Goal: Information Seeking & Learning: Learn about a topic

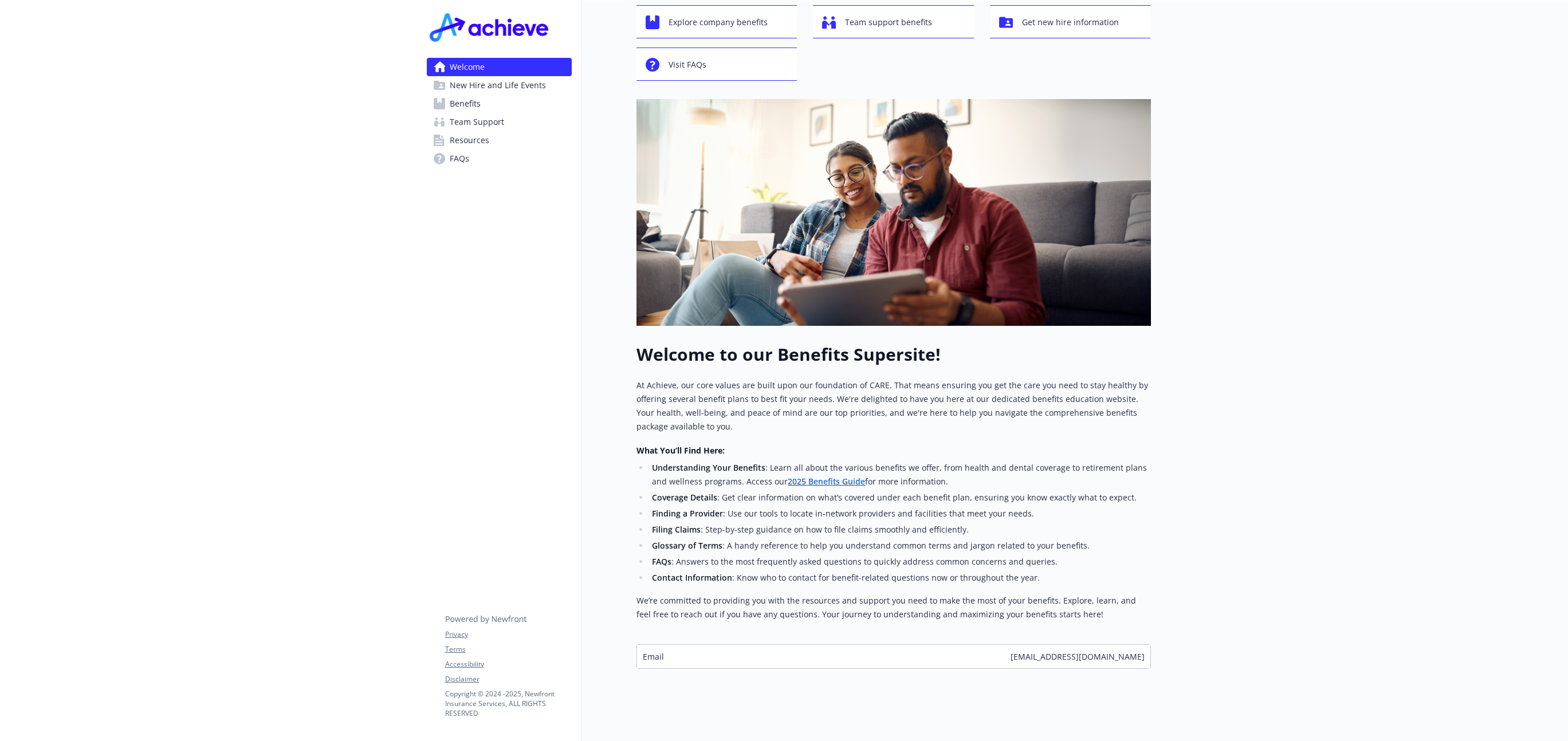
scroll to position [77, 0]
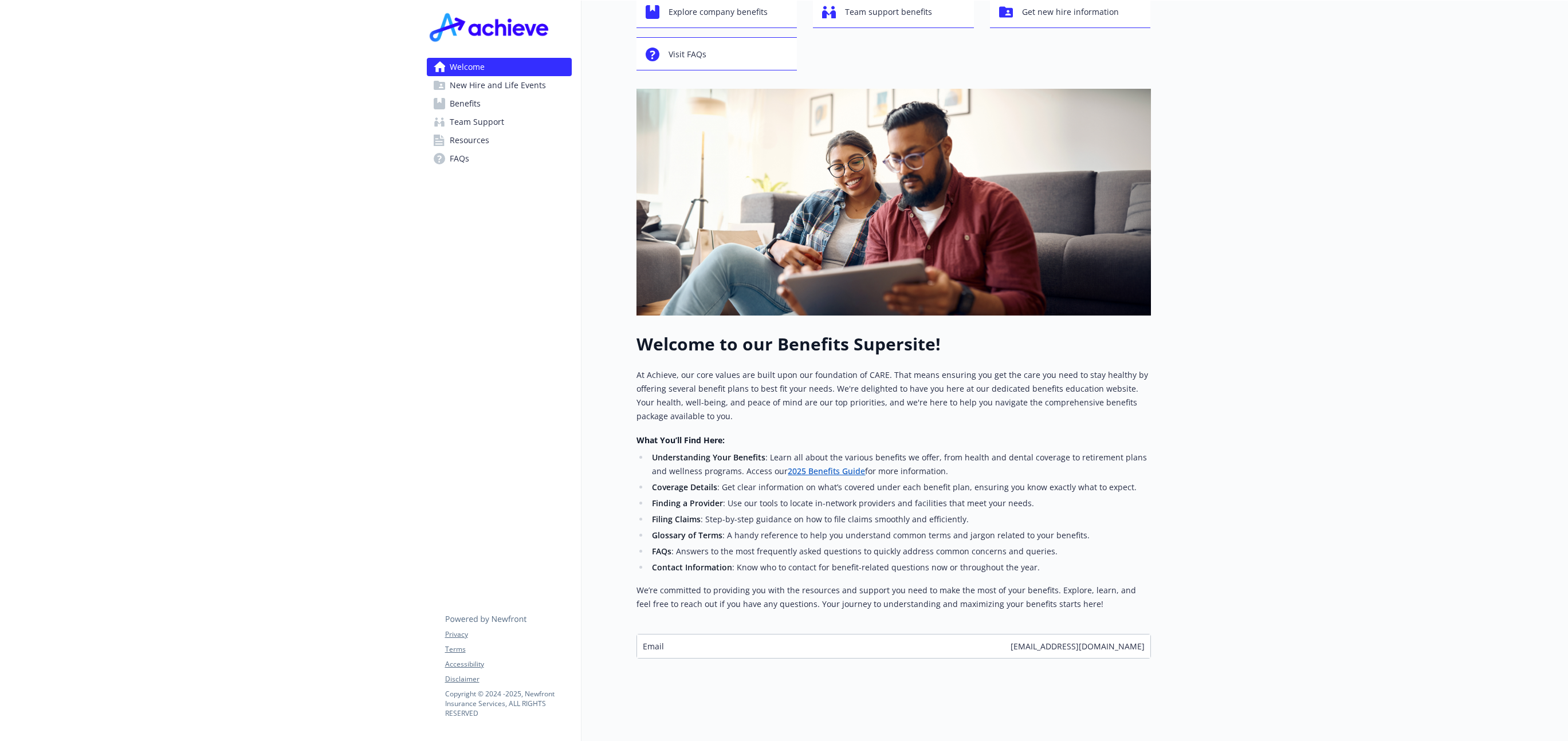
click at [785, 643] on div "Email [EMAIL_ADDRESS][DOMAIN_NAME]" at bounding box center [894, 646] width 514 height 24
click at [658, 649] on span "Email" at bounding box center [652, 646] width 21 height 12
click at [644, 647] on span "Email" at bounding box center [652, 646] width 21 height 12
click at [647, 647] on span "Email" at bounding box center [652, 646] width 21 height 12
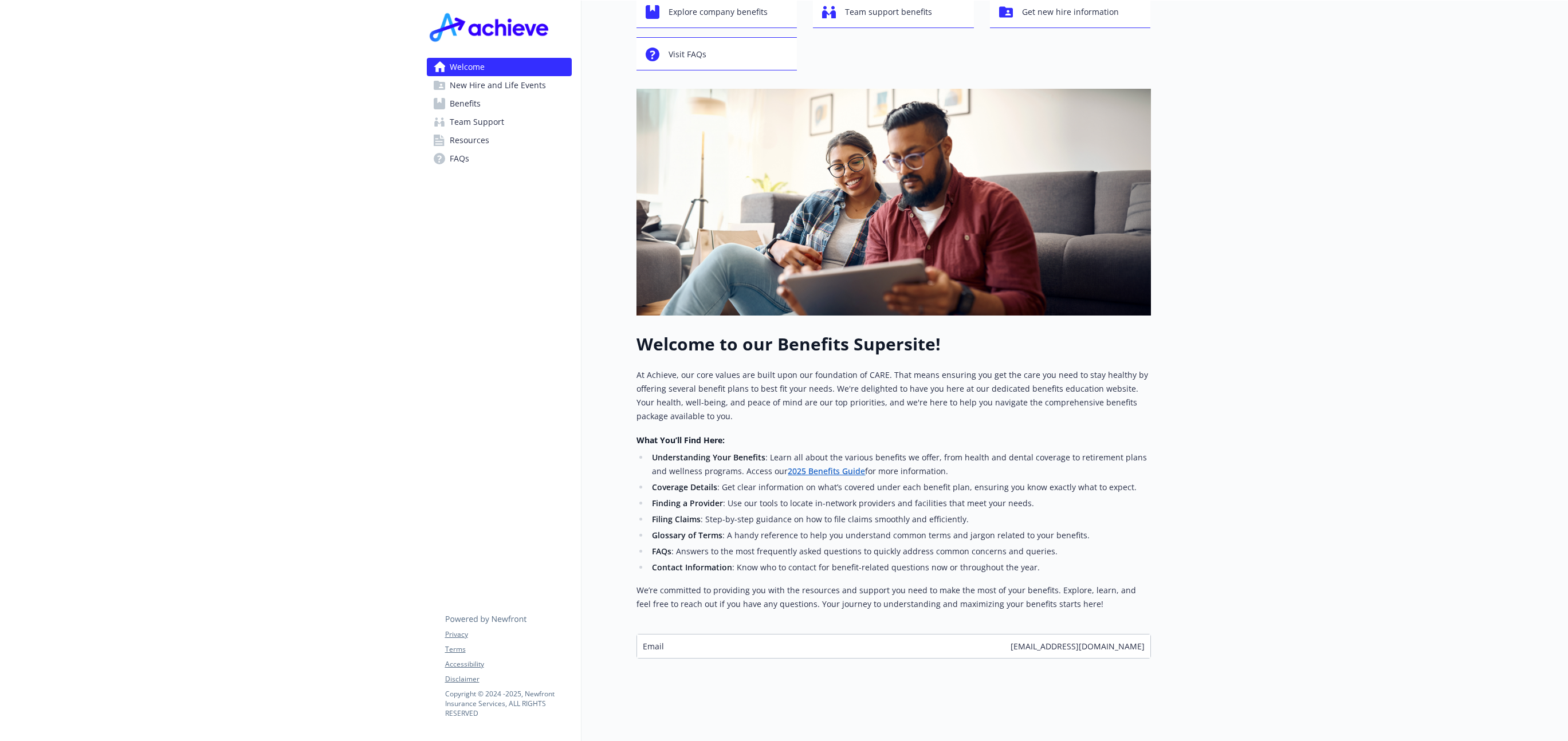
drag, startPoint x: 681, startPoint y: 647, endPoint x: 733, endPoint y: 649, distance: 52.0
click at [733, 649] on div "Email [EMAIL_ADDRESS][DOMAIN_NAME]" at bounding box center [894, 646] width 514 height 24
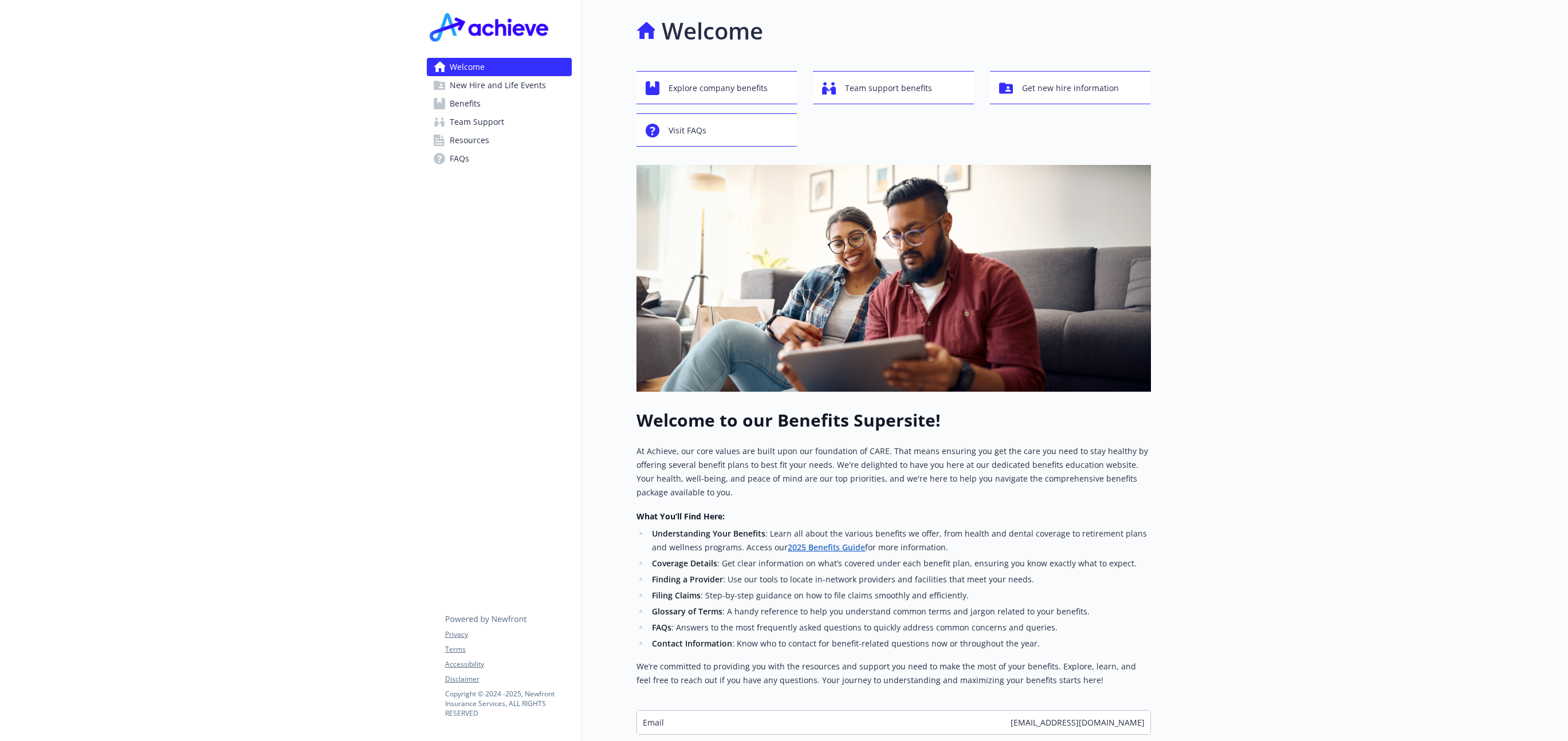
scroll to position [0, 0]
click at [512, 87] on span "New Hire and Life Events" at bounding box center [497, 85] width 96 height 18
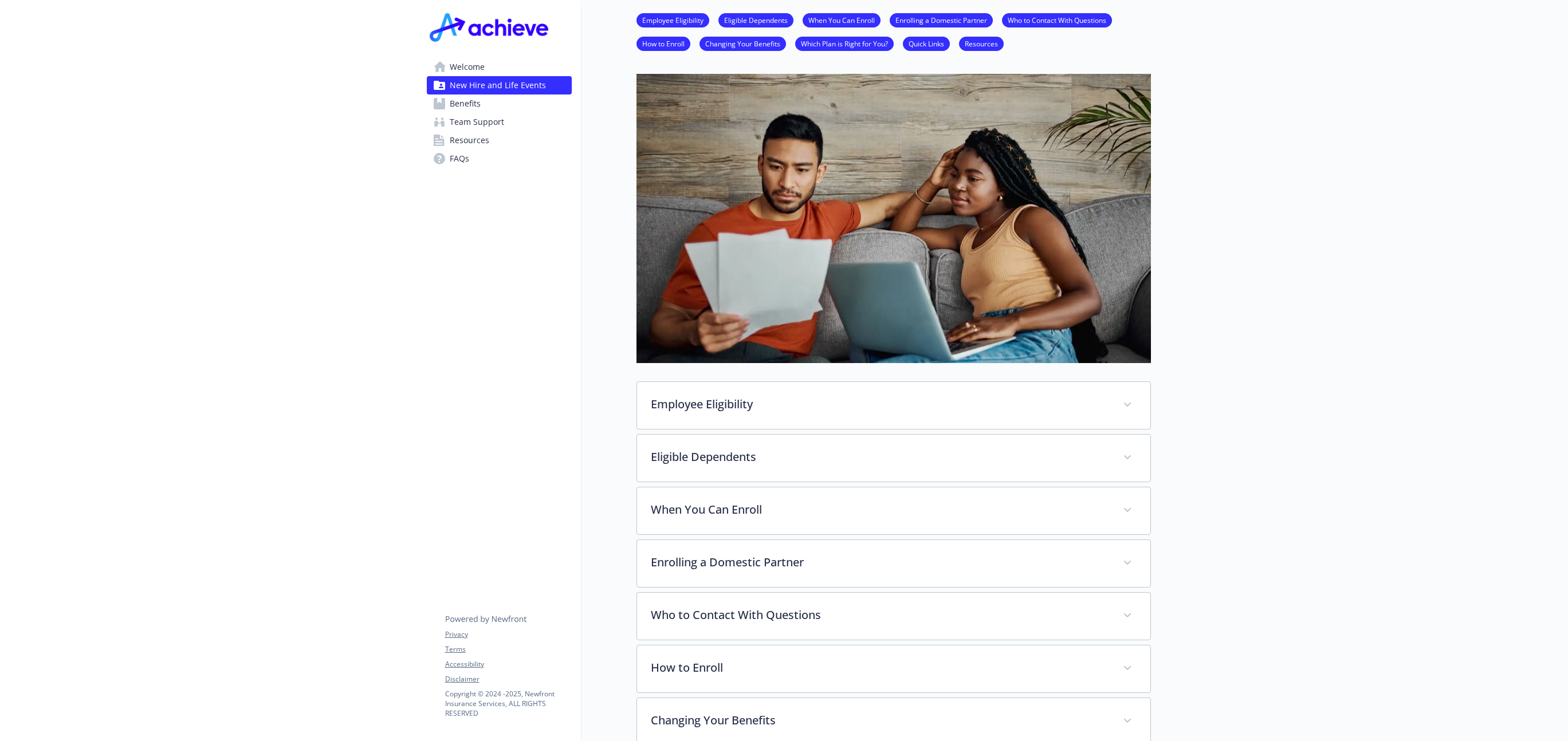
scroll to position [55, 0]
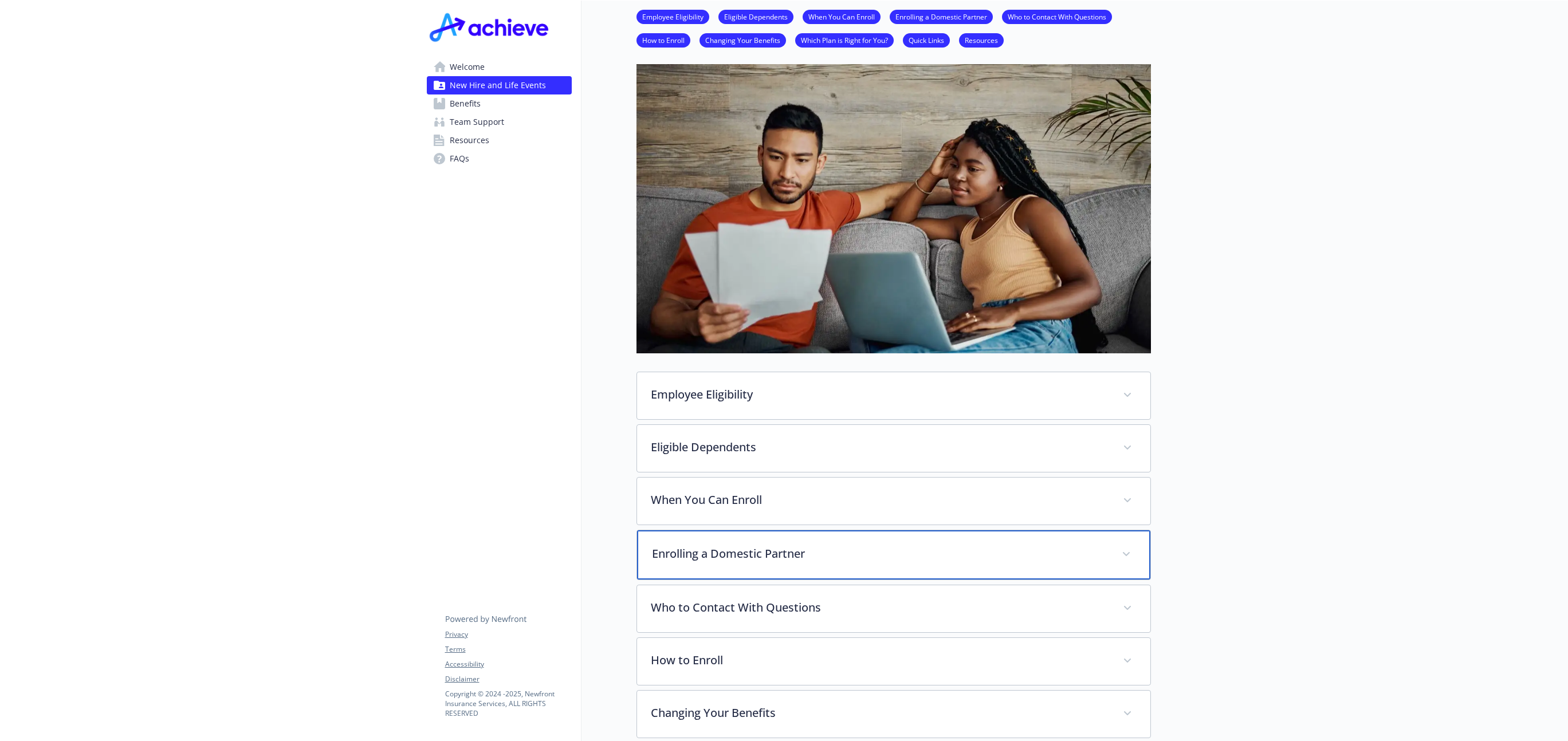
click at [779, 548] on p "Enrolling a Domestic Partner" at bounding box center [879, 554] width 456 height 17
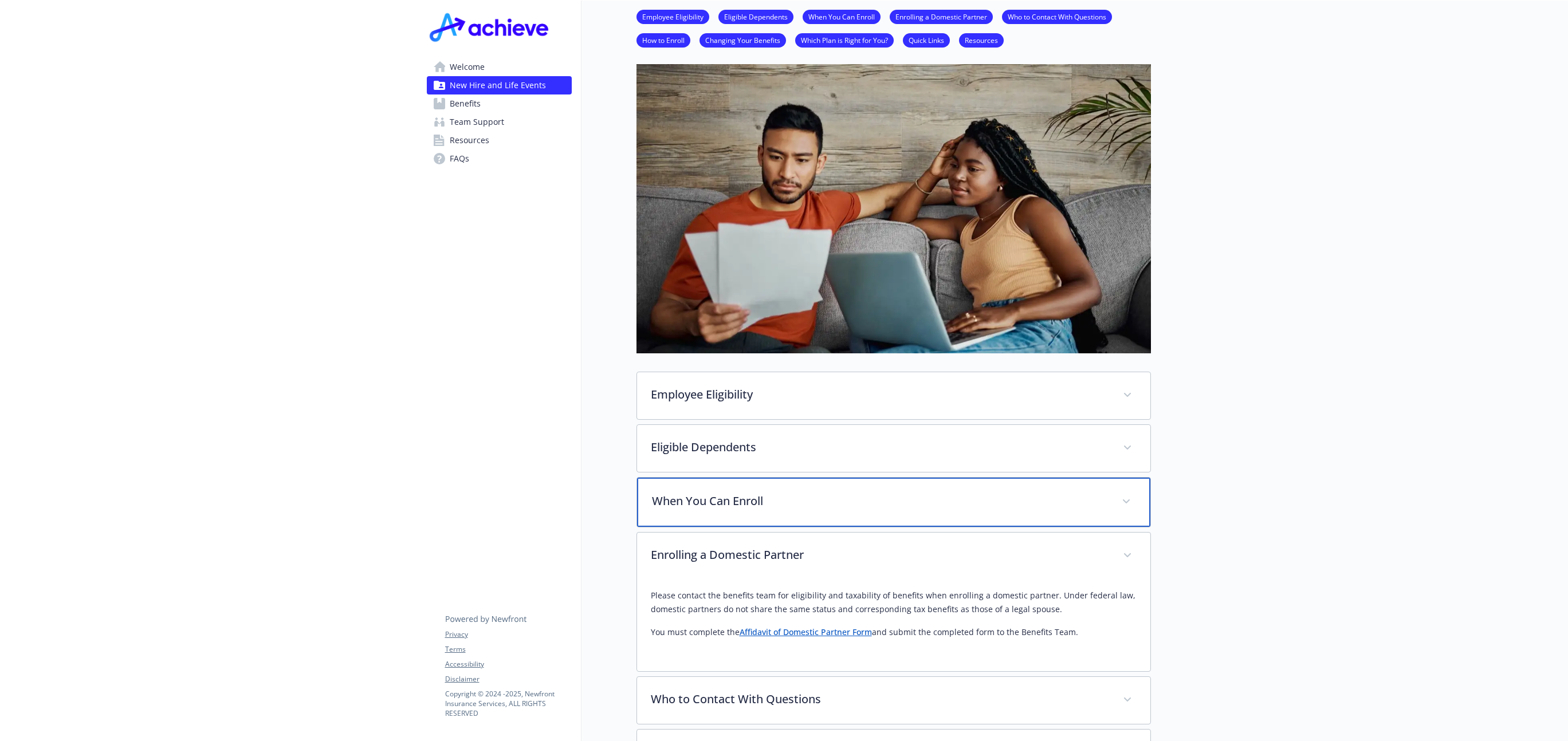
click at [874, 505] on p "When You Can Enroll" at bounding box center [879, 501] width 456 height 17
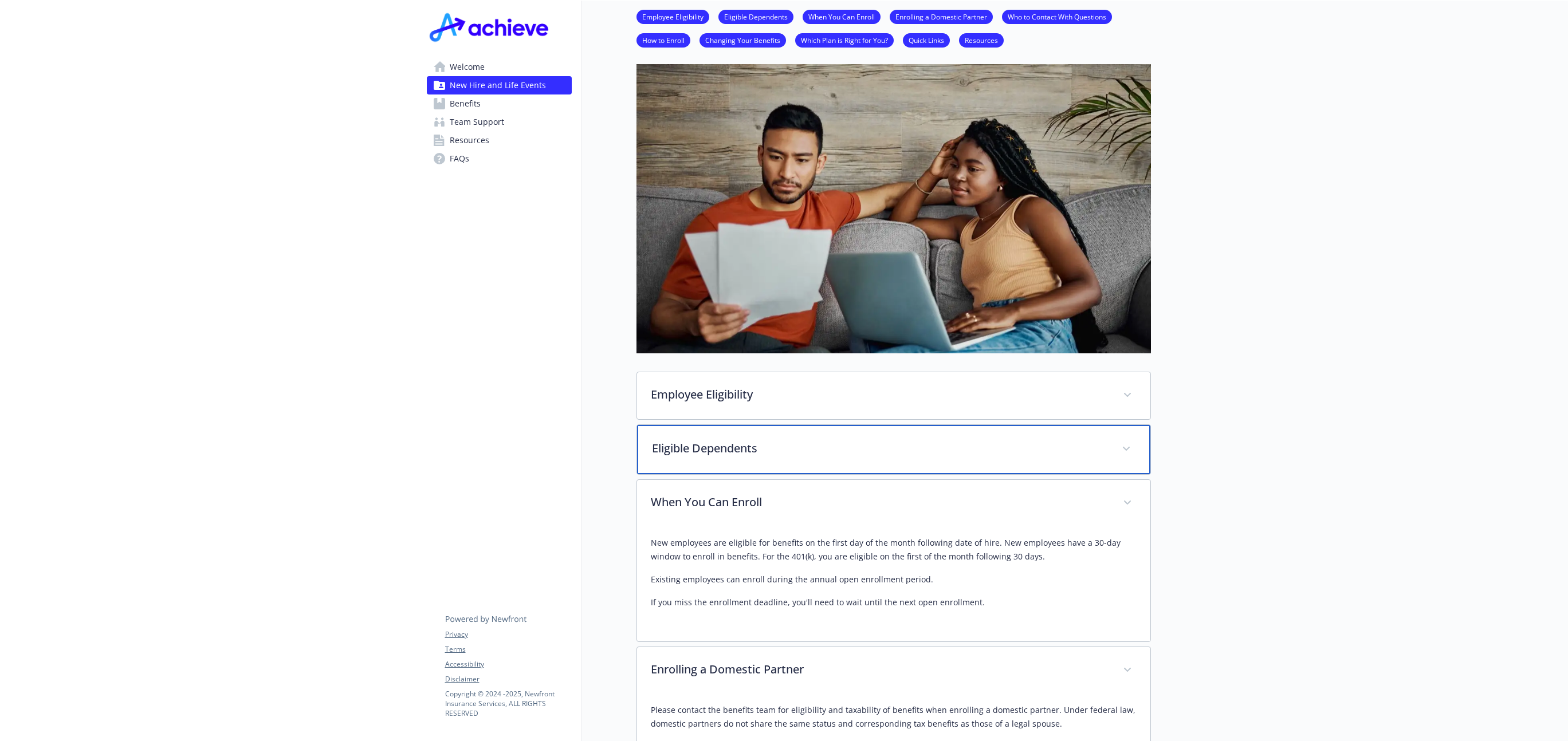
click at [789, 441] on p "Eligible Dependents" at bounding box center [879, 448] width 456 height 17
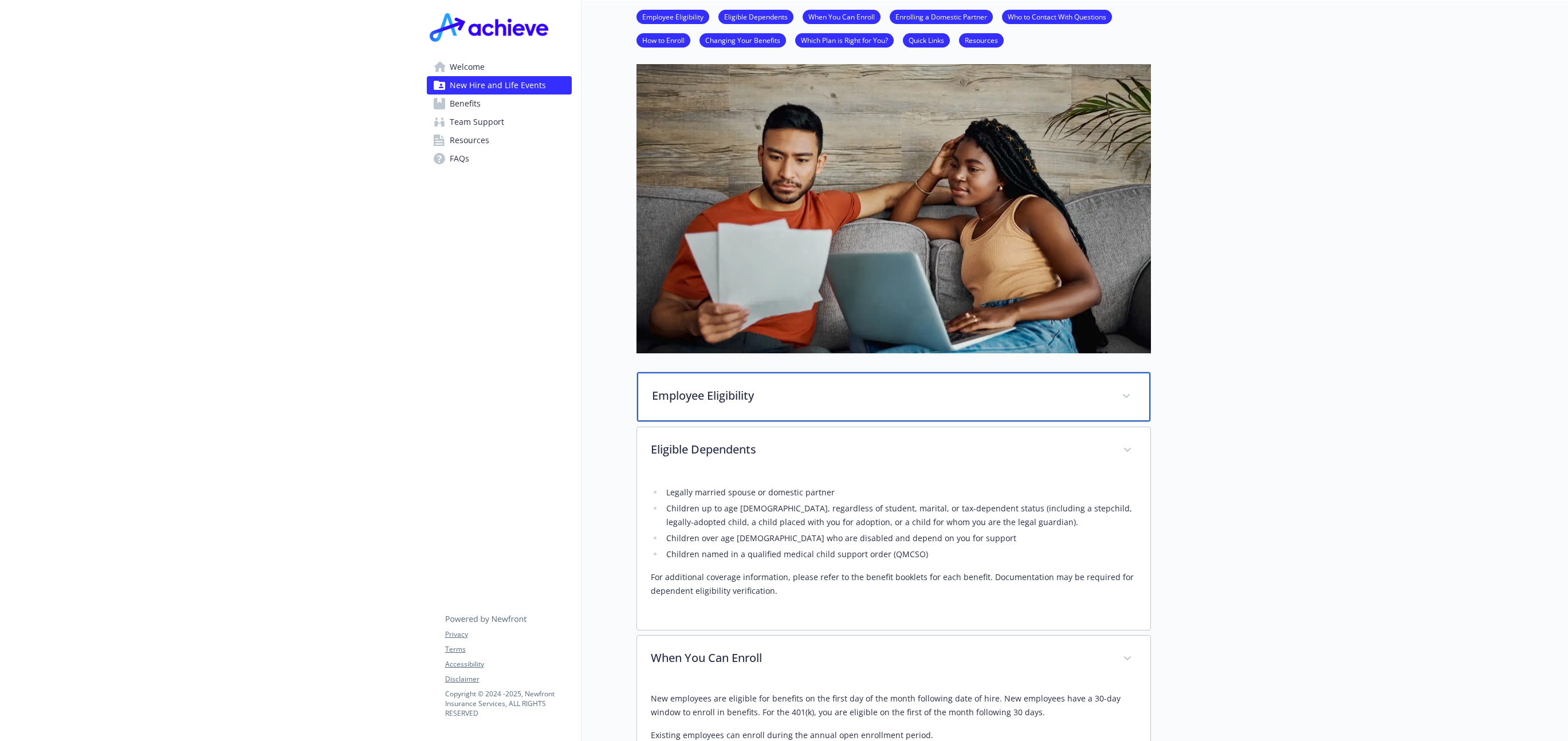
click at [797, 399] on p "Employee Eligibility" at bounding box center [879, 396] width 456 height 17
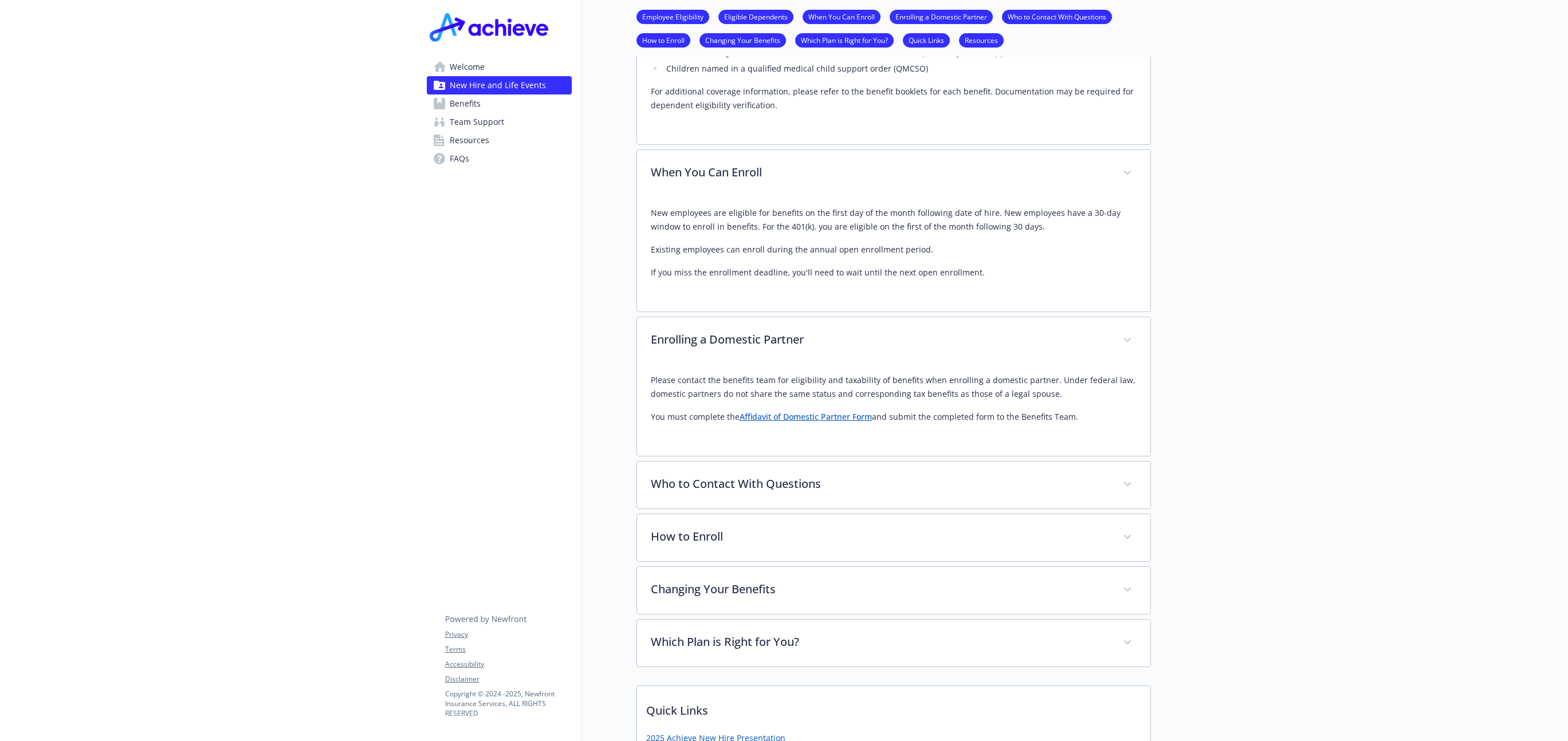
scroll to position [611, 0]
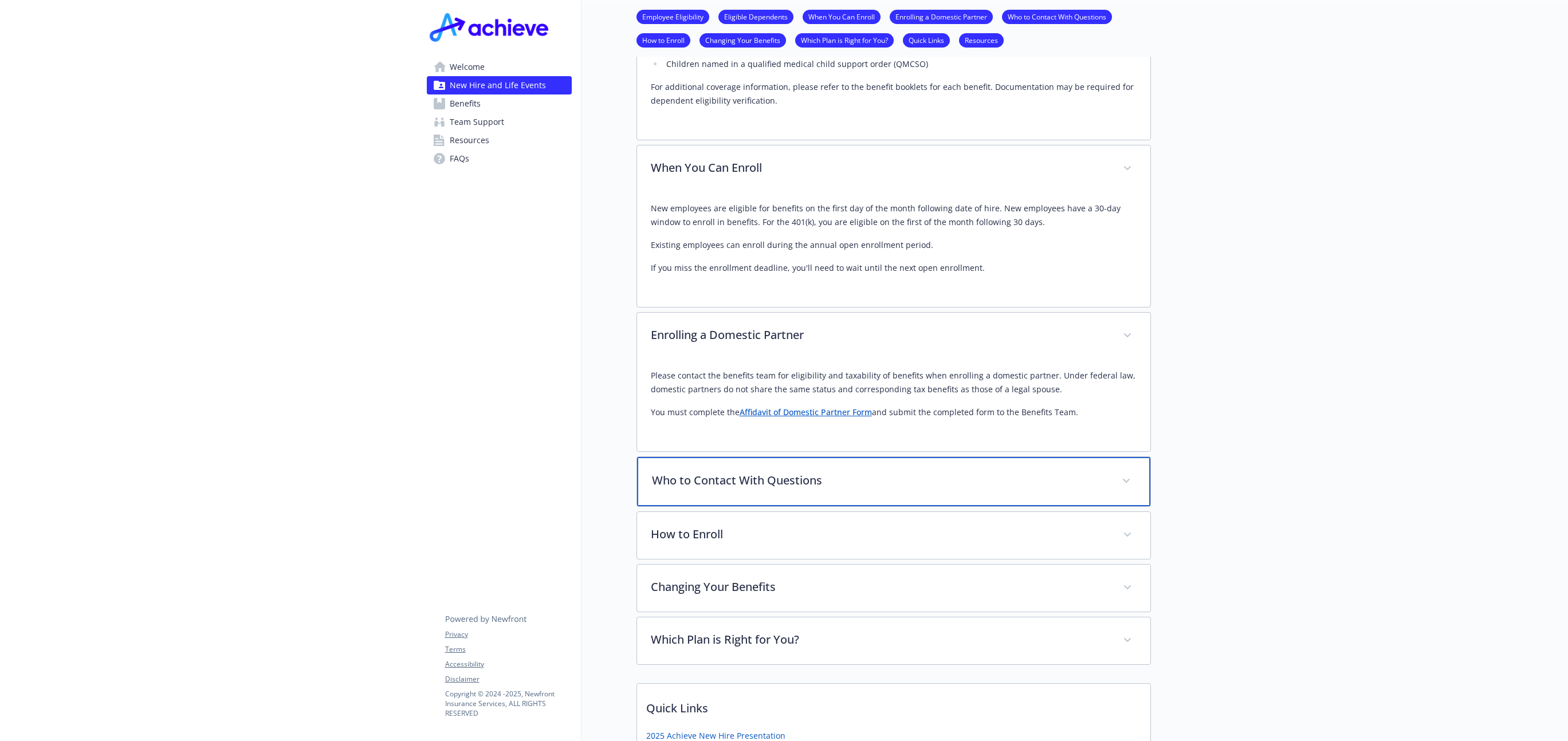
click at [807, 484] on p "Who to Contact With Questions" at bounding box center [879, 480] width 456 height 17
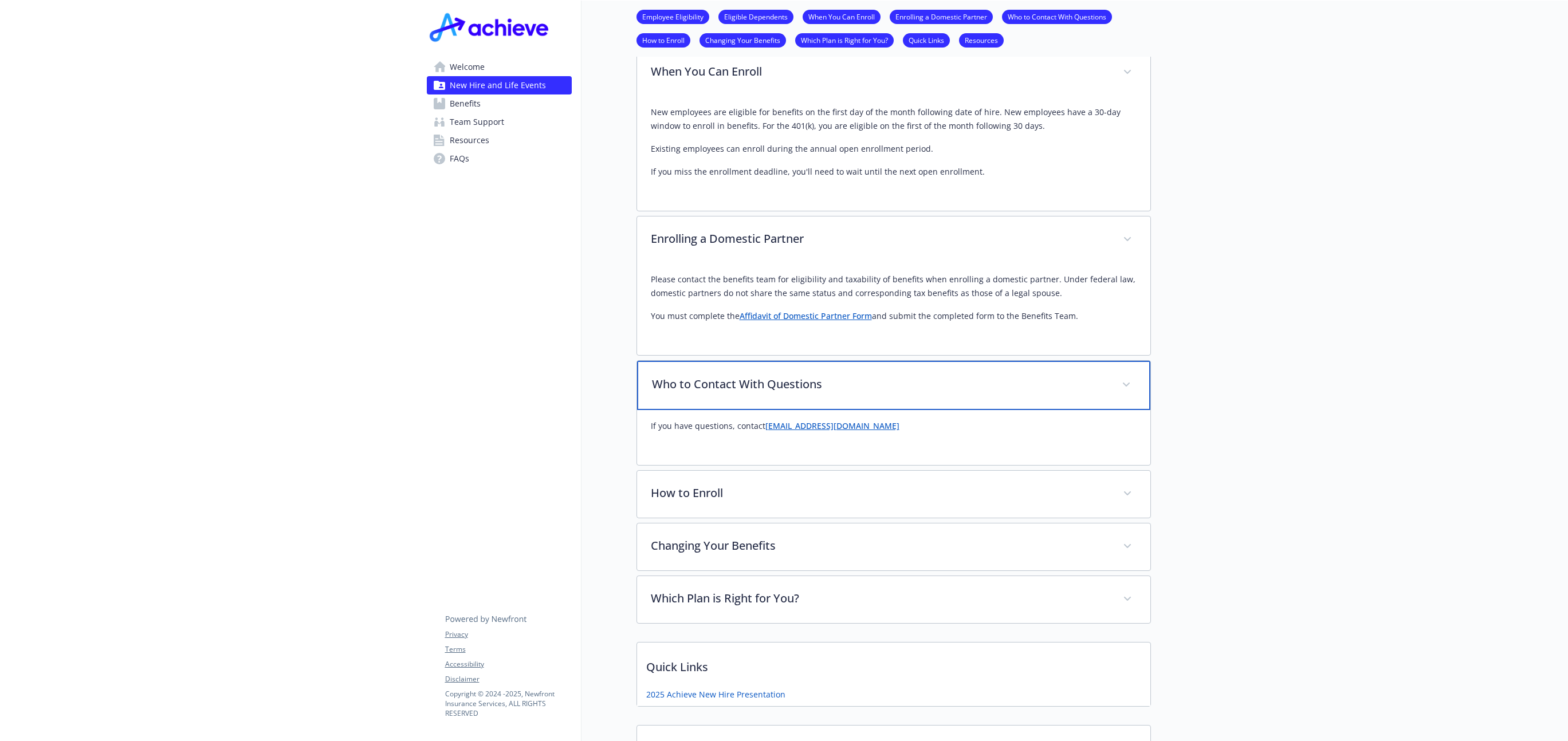
scroll to position [713, 0]
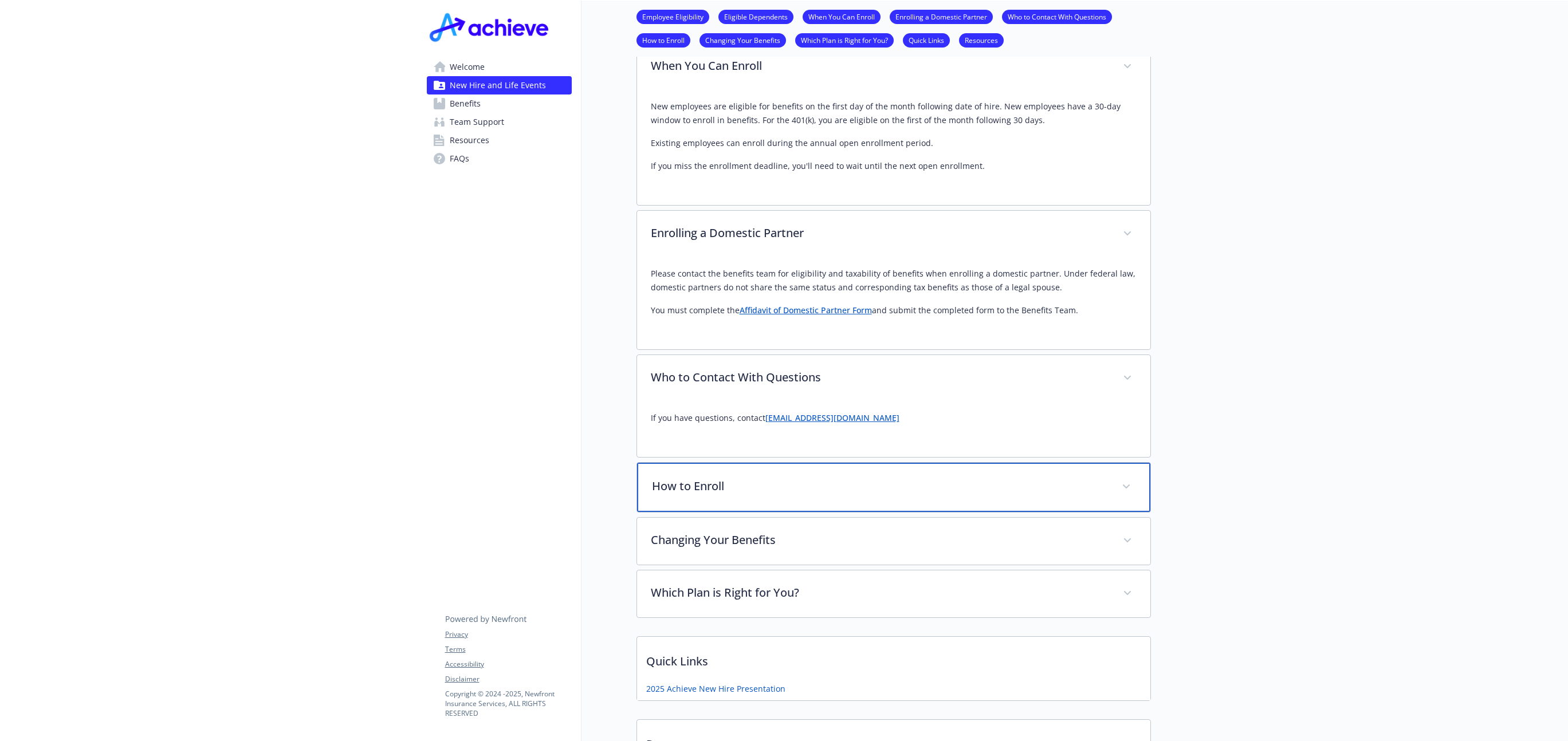
click at [803, 489] on p "How to Enroll" at bounding box center [879, 486] width 456 height 17
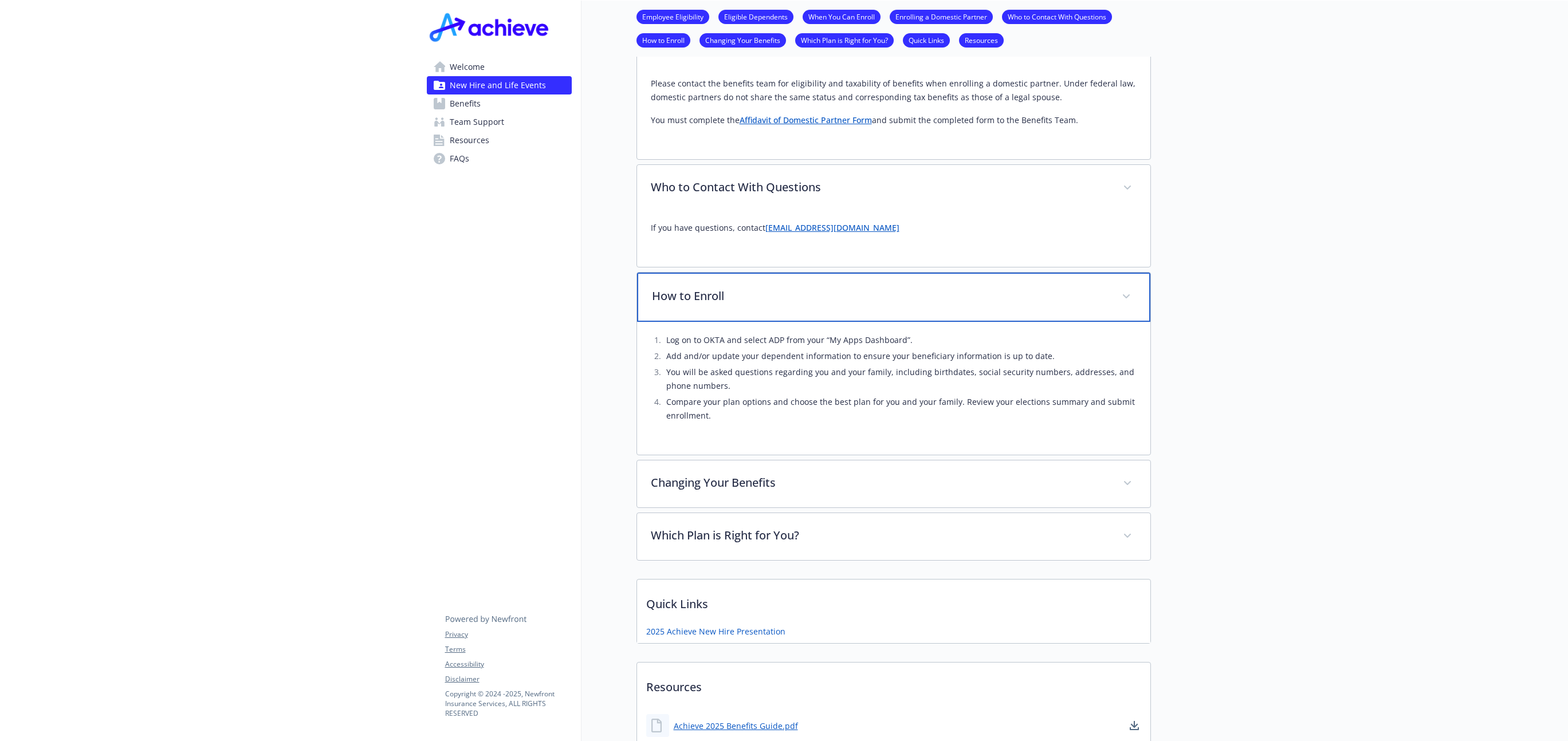
scroll to position [897, 0]
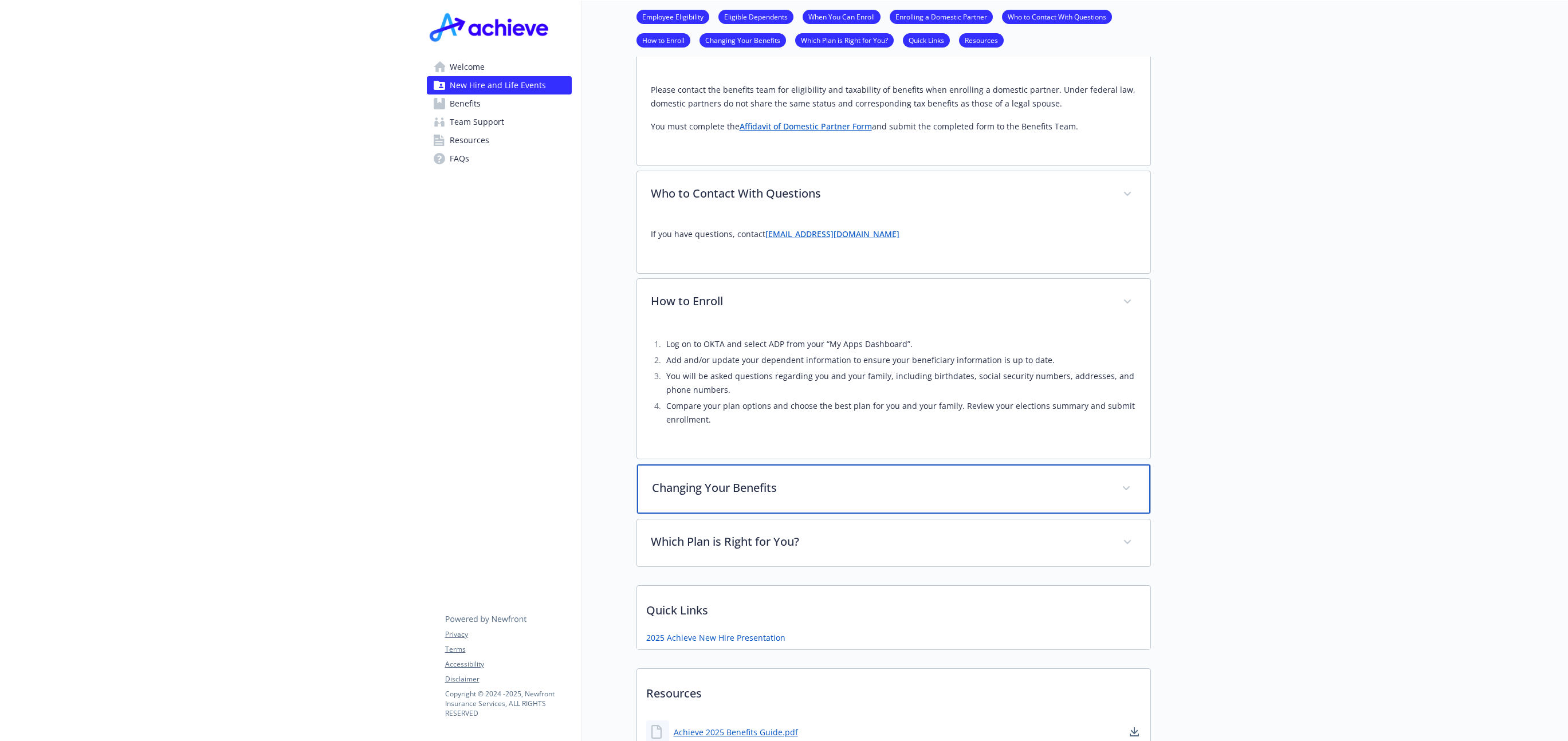
click at [856, 489] on p "Changing Your Benefits" at bounding box center [879, 488] width 456 height 17
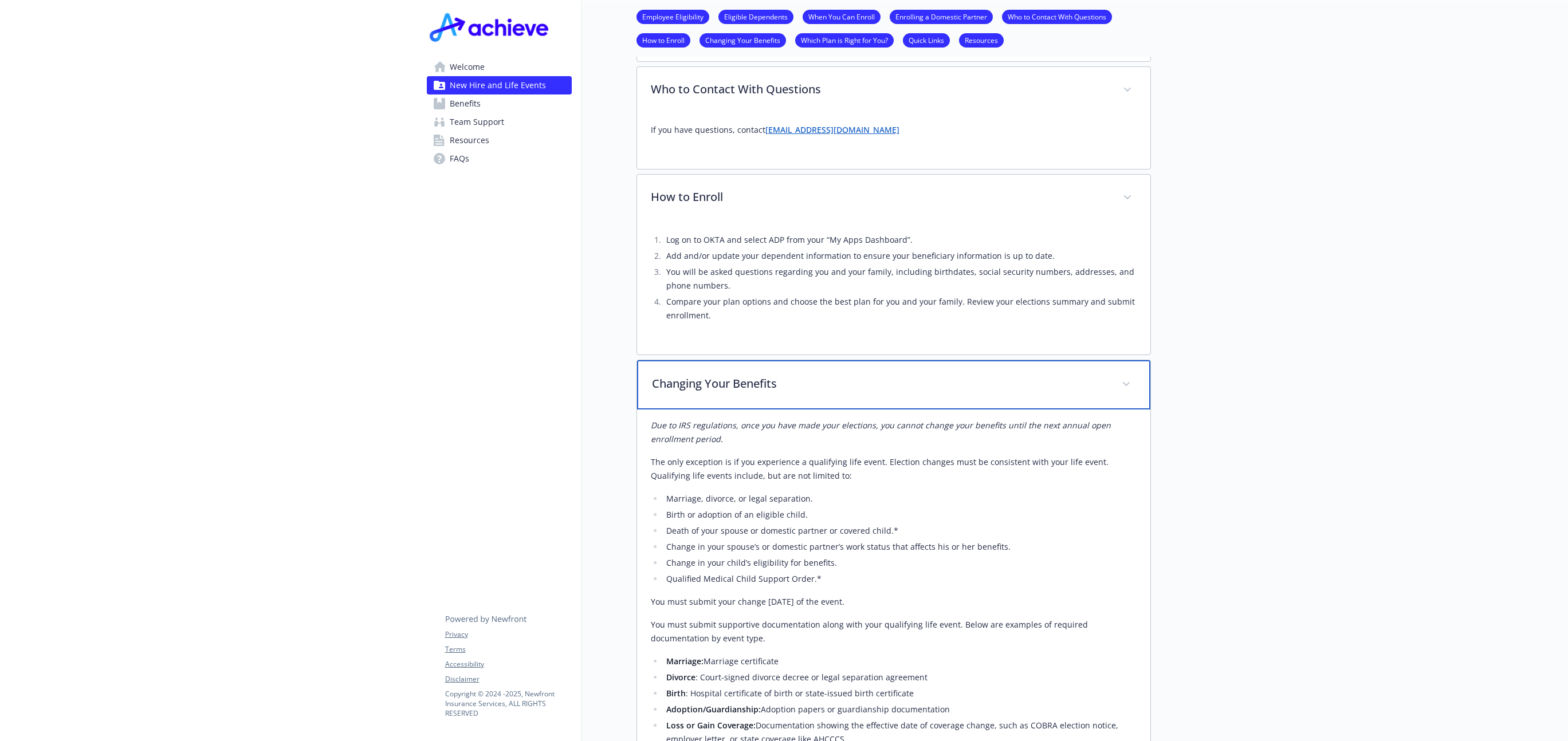
scroll to position [1015, 0]
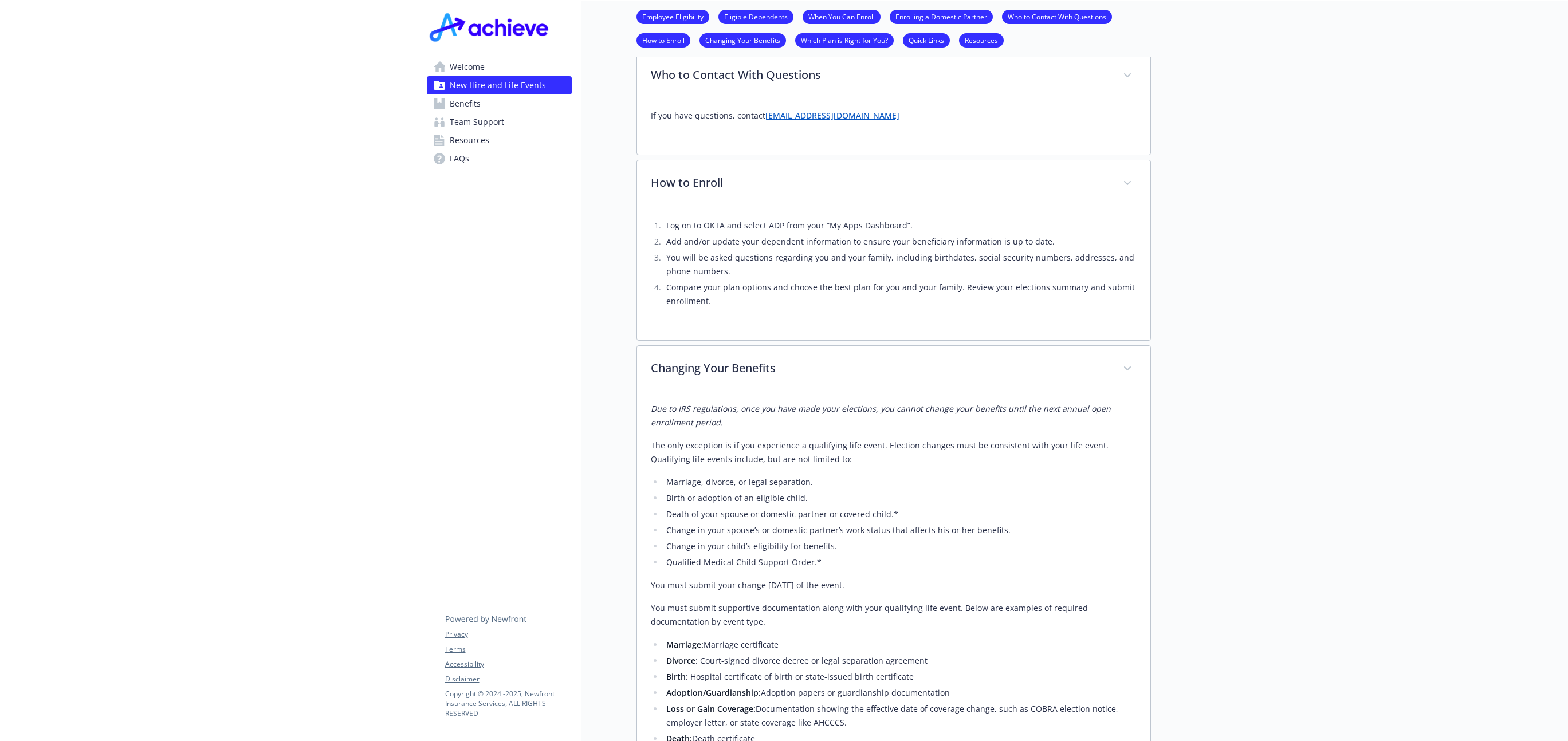
drag, startPoint x: 700, startPoint y: 589, endPoint x: 625, endPoint y: 588, distance: 75.0
click at [625, 588] on div "New Hire and Life Events Employee Eligibility Eligible Dependents When You Can …" at bounding box center [865, 85] width 569 height 2201
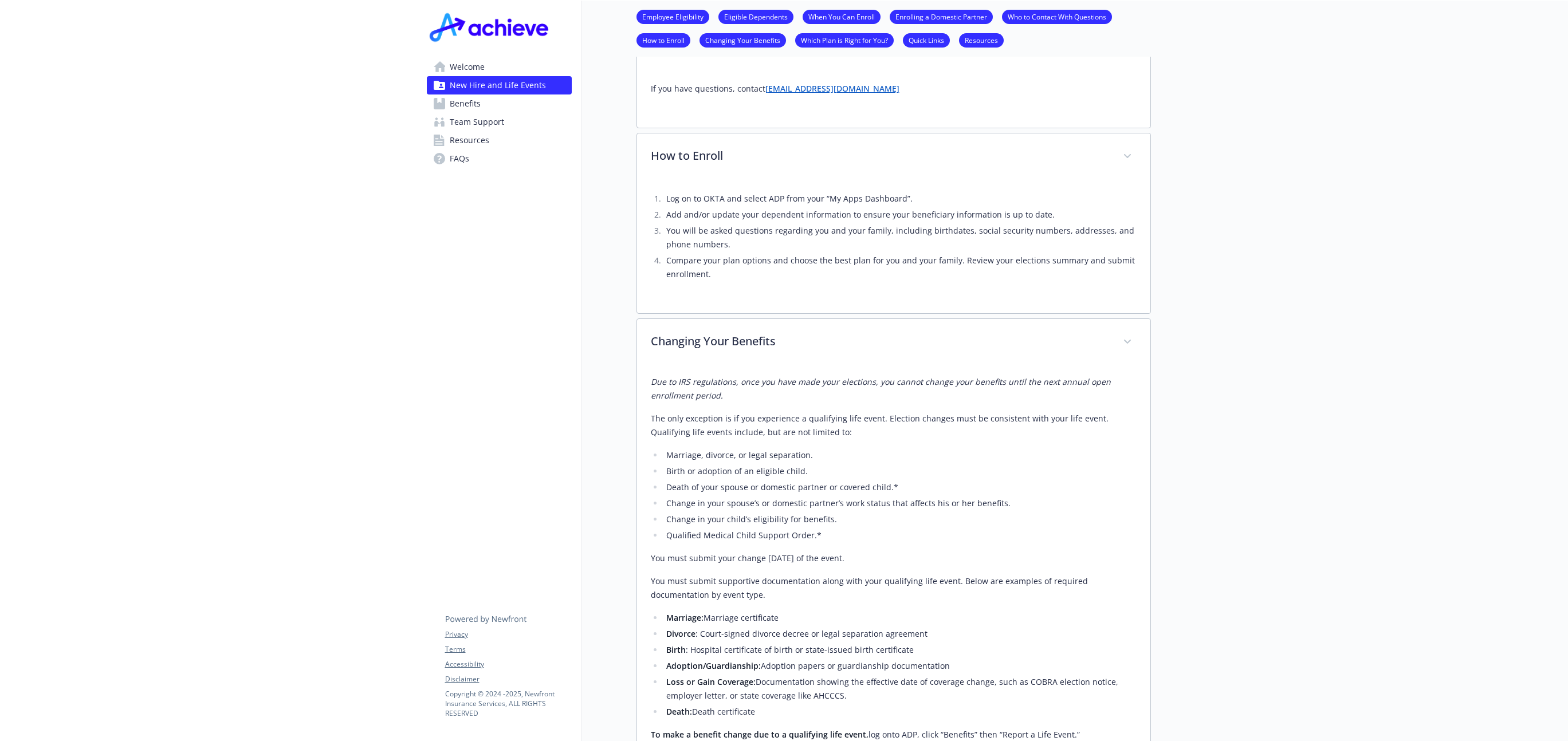
scroll to position [1056, 0]
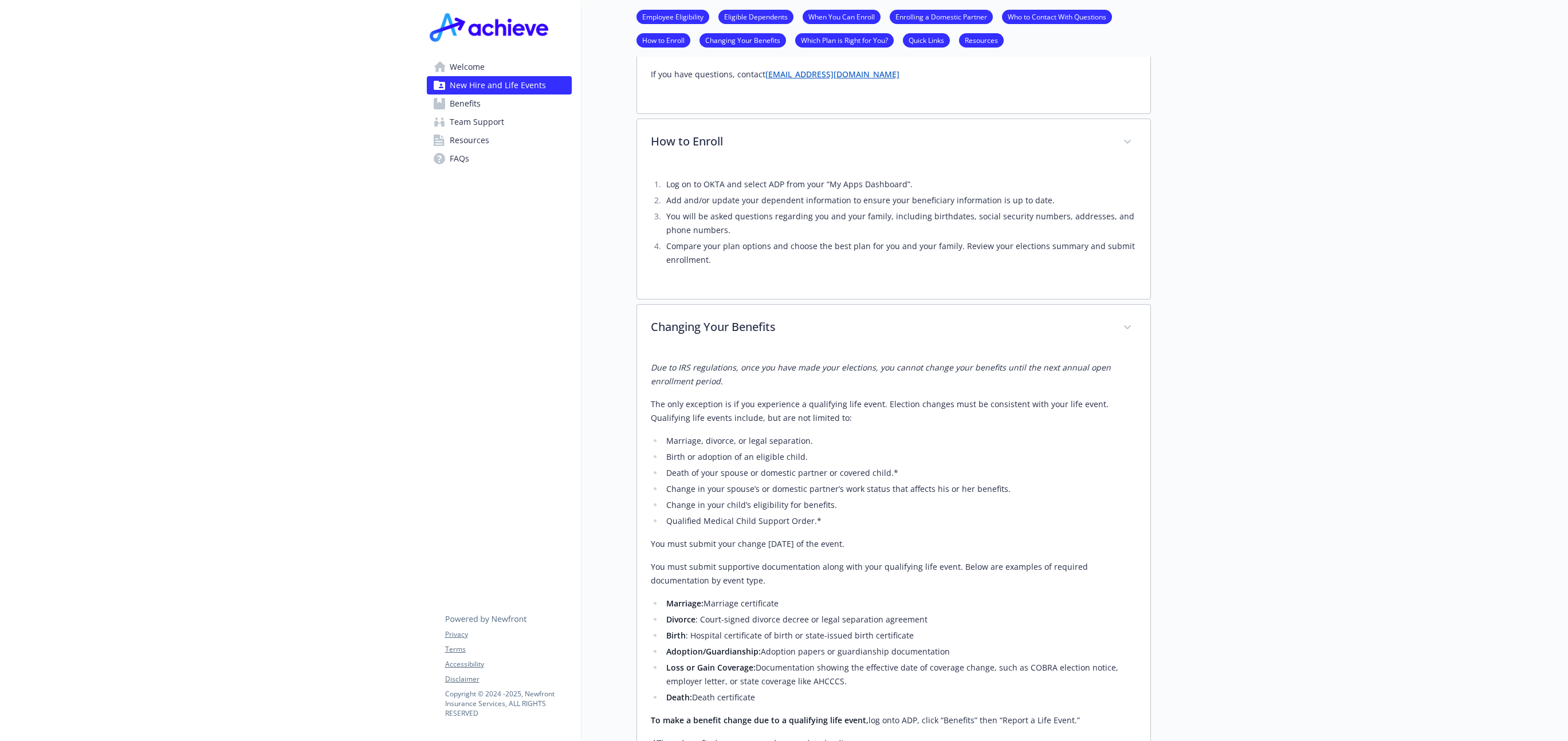
drag, startPoint x: 794, startPoint y: 602, endPoint x: 659, endPoint y: 606, distance: 135.1
click at [659, 606] on ul "Marriage: Marriage certificate Divorce : Court-signed divorce decree or legal s…" at bounding box center [894, 651] width 486 height 108
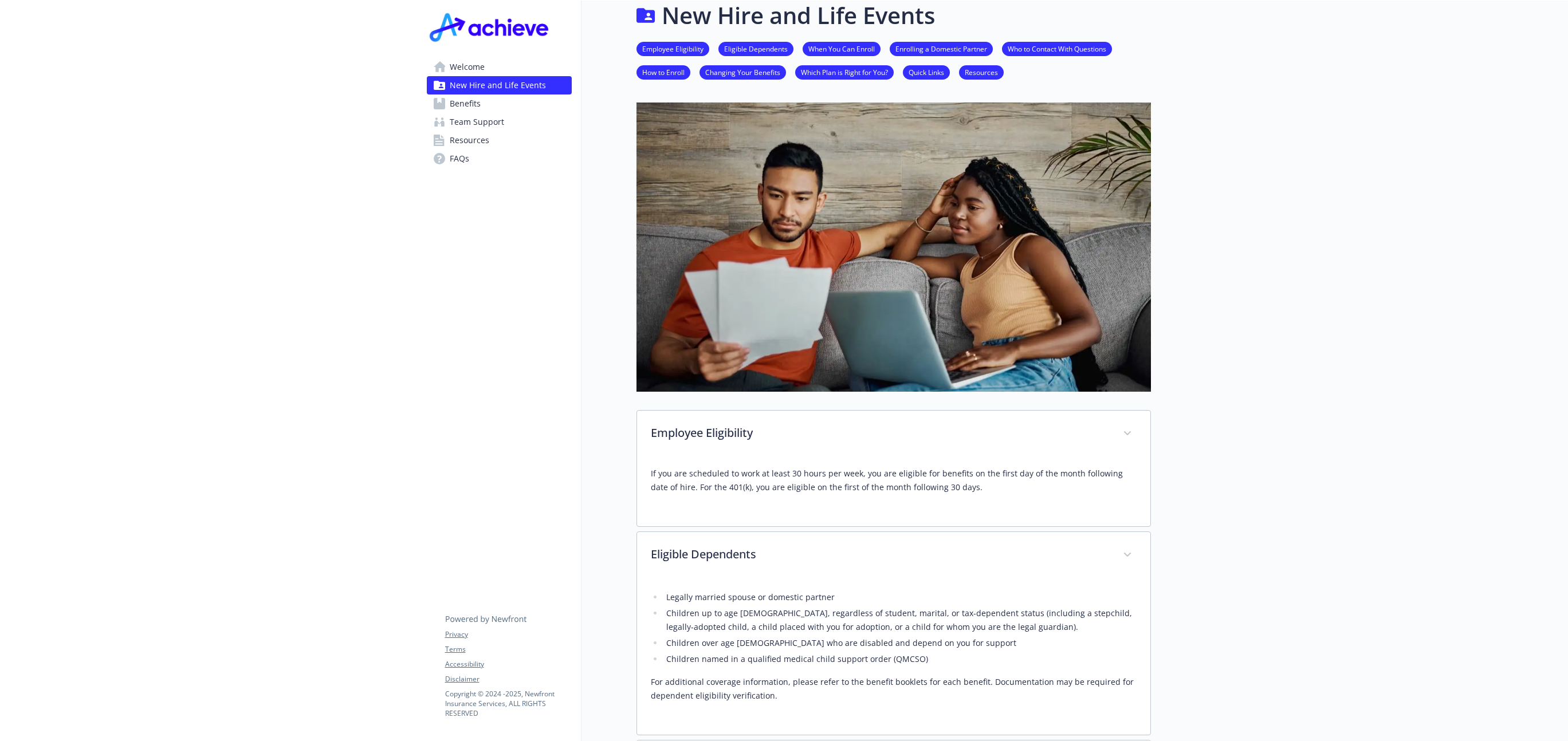
scroll to position [0, 0]
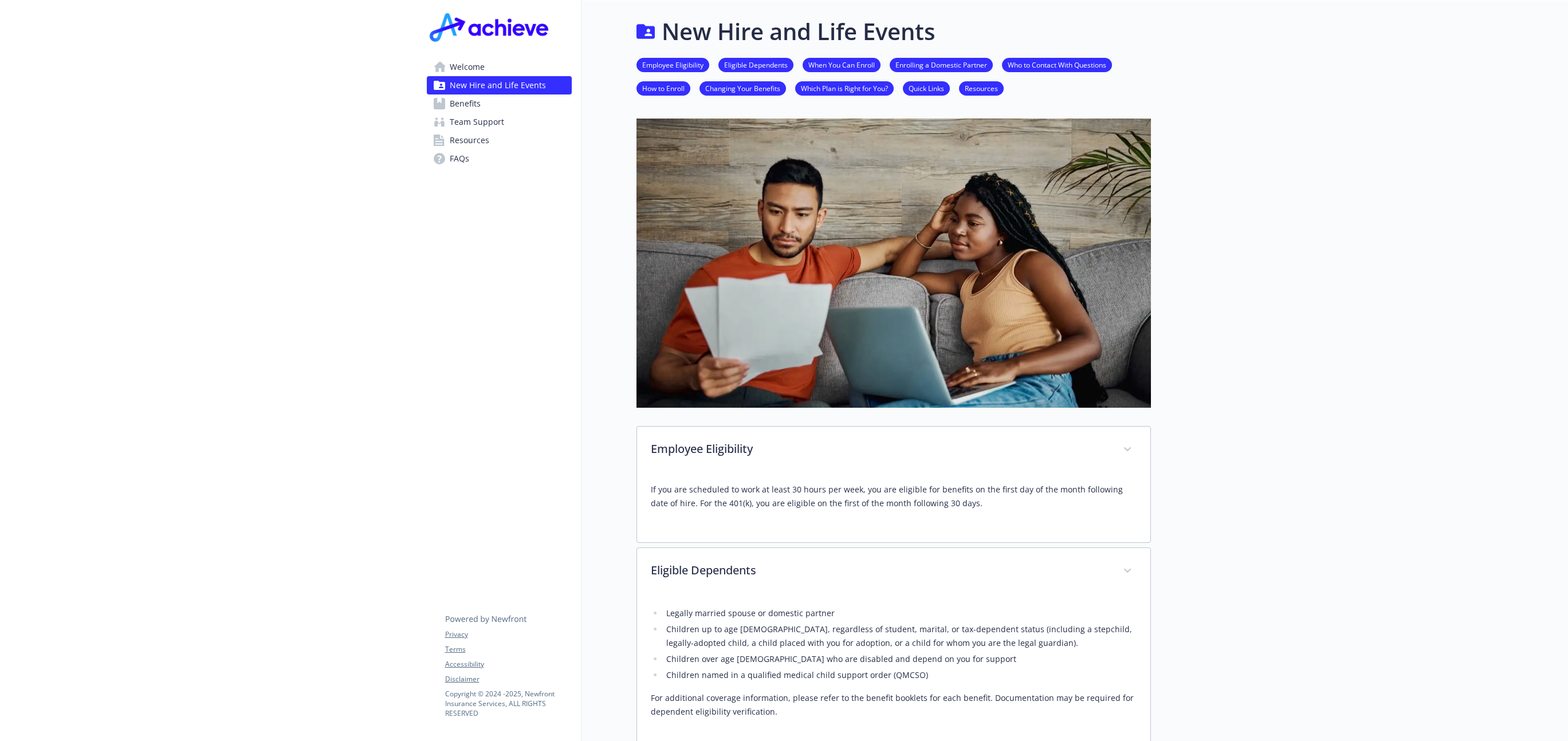
click at [471, 139] on span "Resources" at bounding box center [469, 141] width 39 height 18
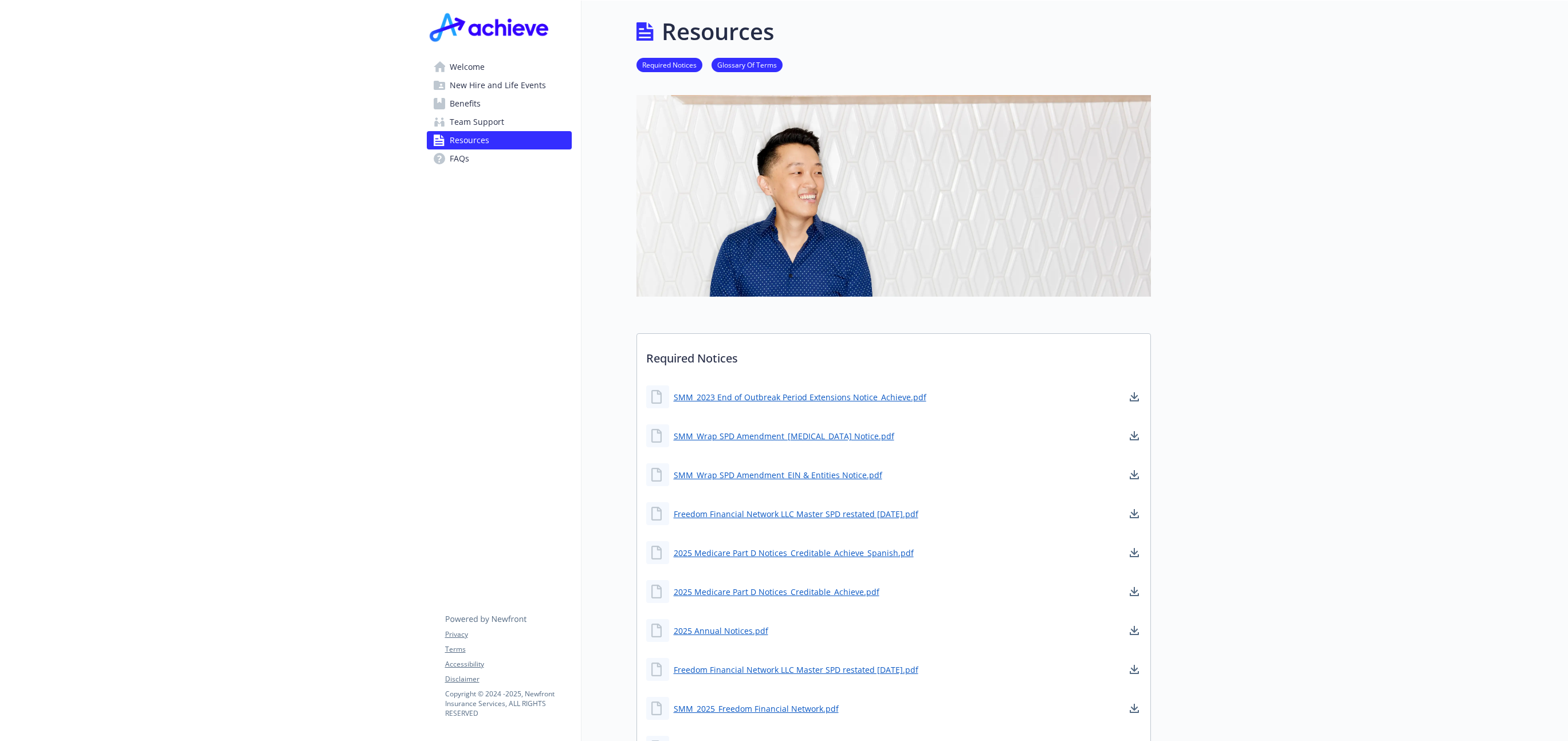
click at [454, 100] on span "Benefits" at bounding box center [465, 103] width 31 height 18
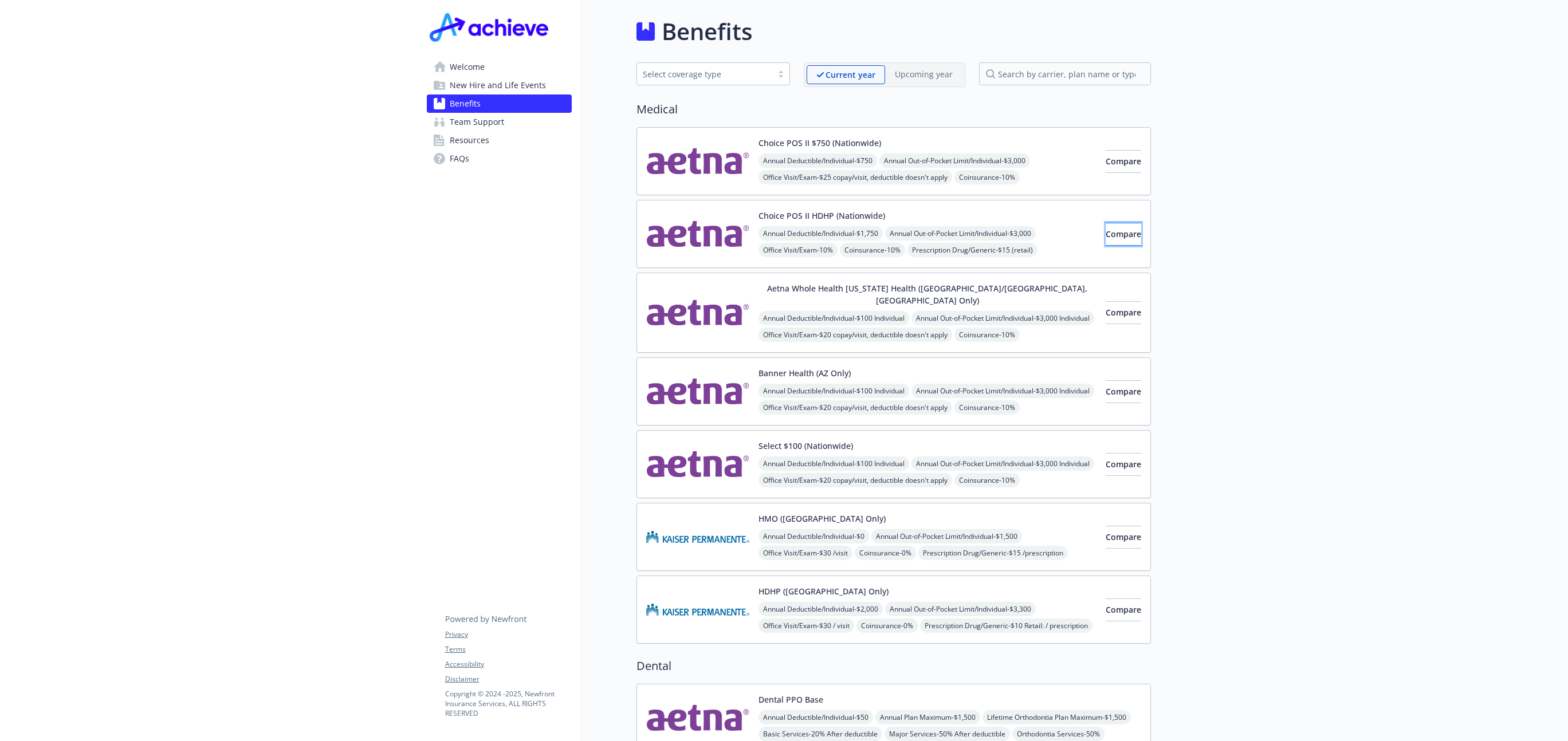
click at [1107, 236] on span "Compare" at bounding box center [1123, 234] width 36 height 11
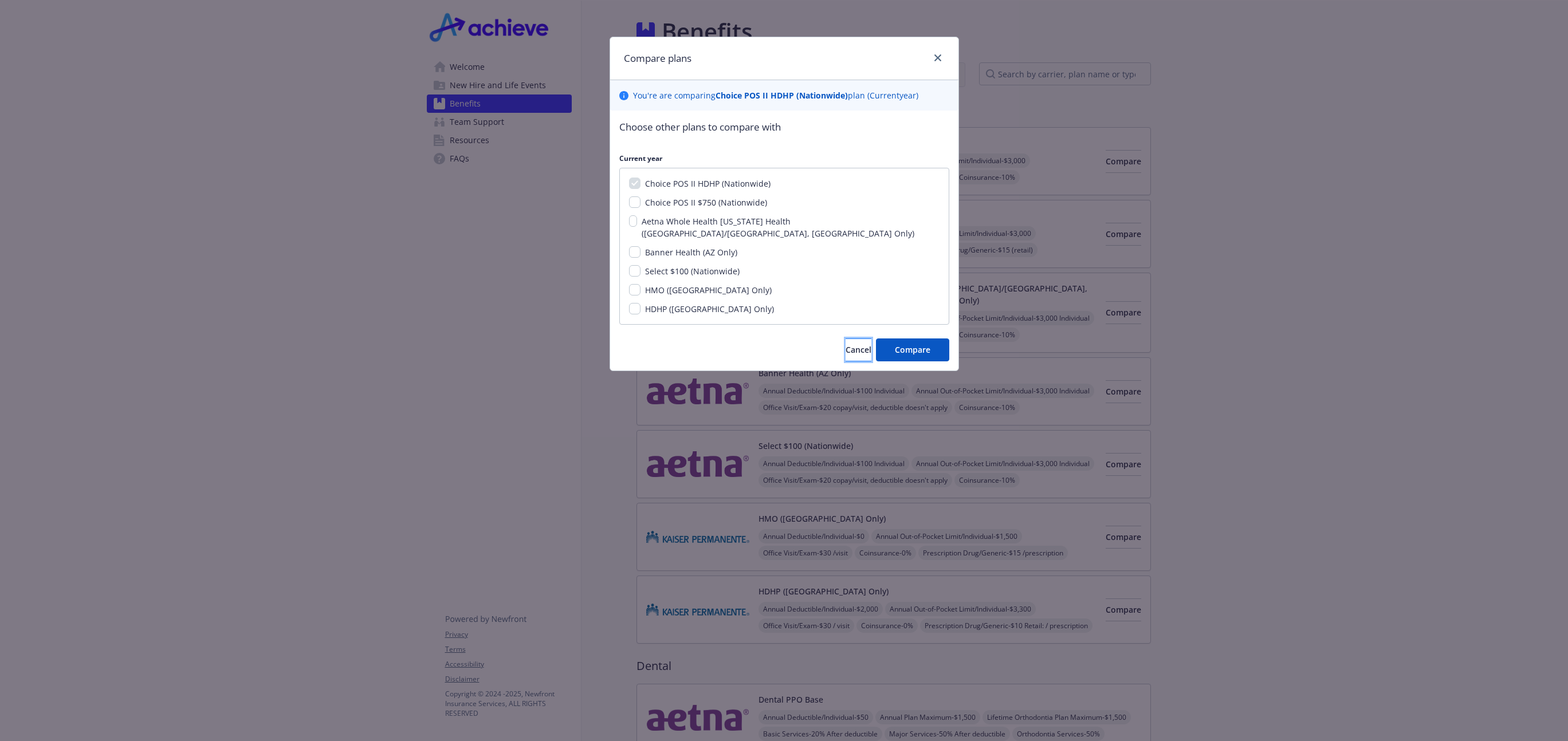
click at [845, 344] on span "Cancel" at bounding box center [858, 350] width 26 height 11
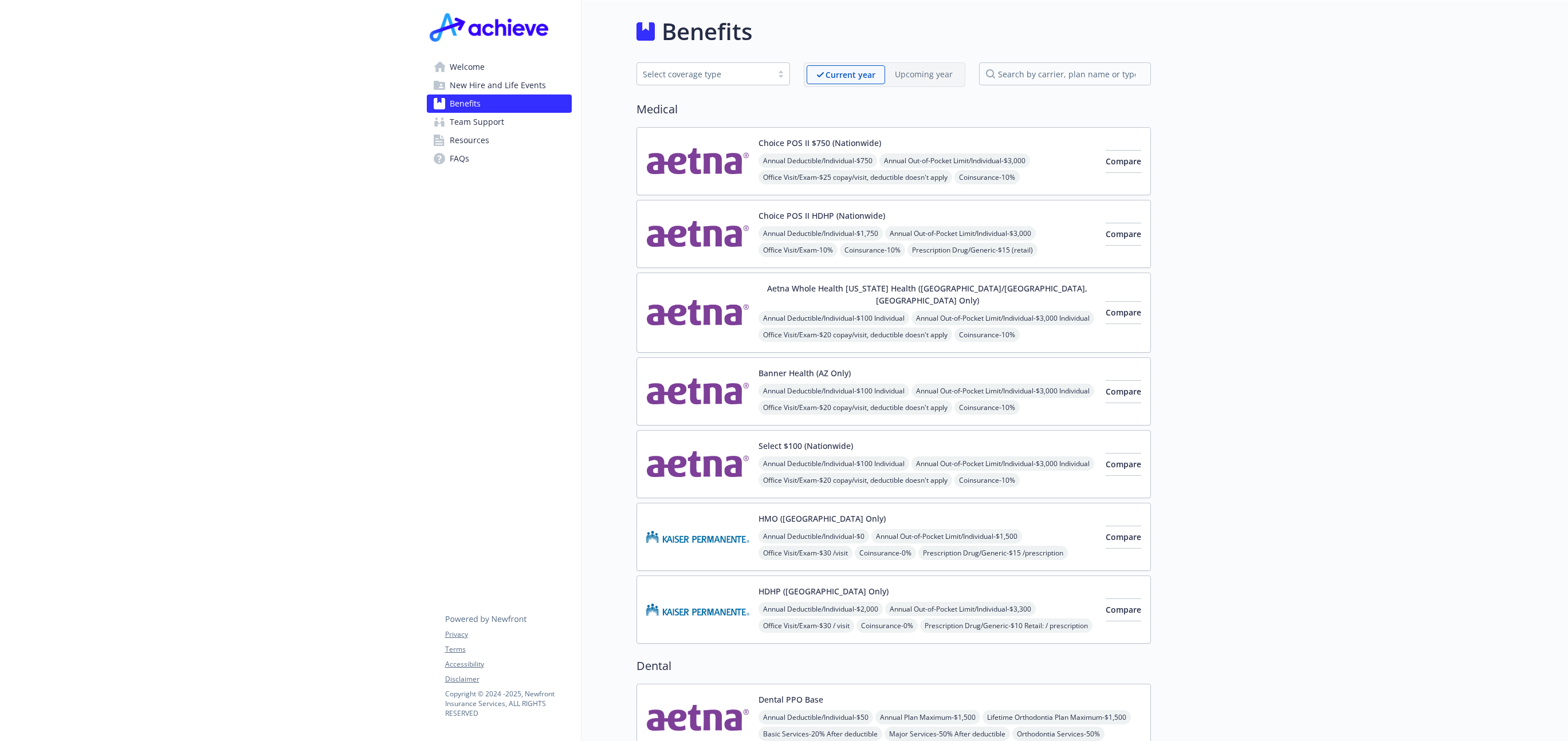
click at [713, 159] on img at bounding box center [697, 161] width 103 height 48
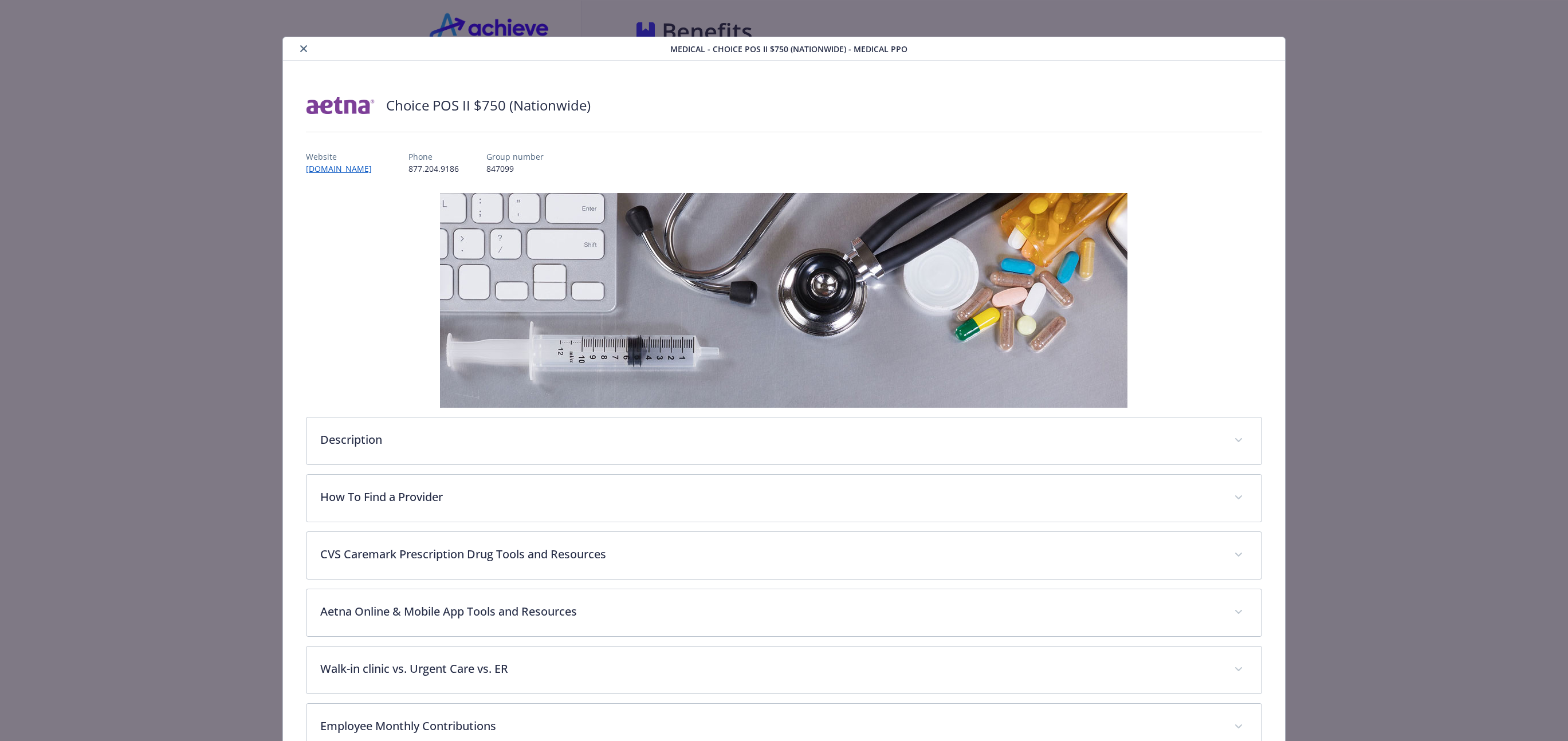
click at [299, 48] on button "close" at bounding box center [303, 48] width 14 height 14
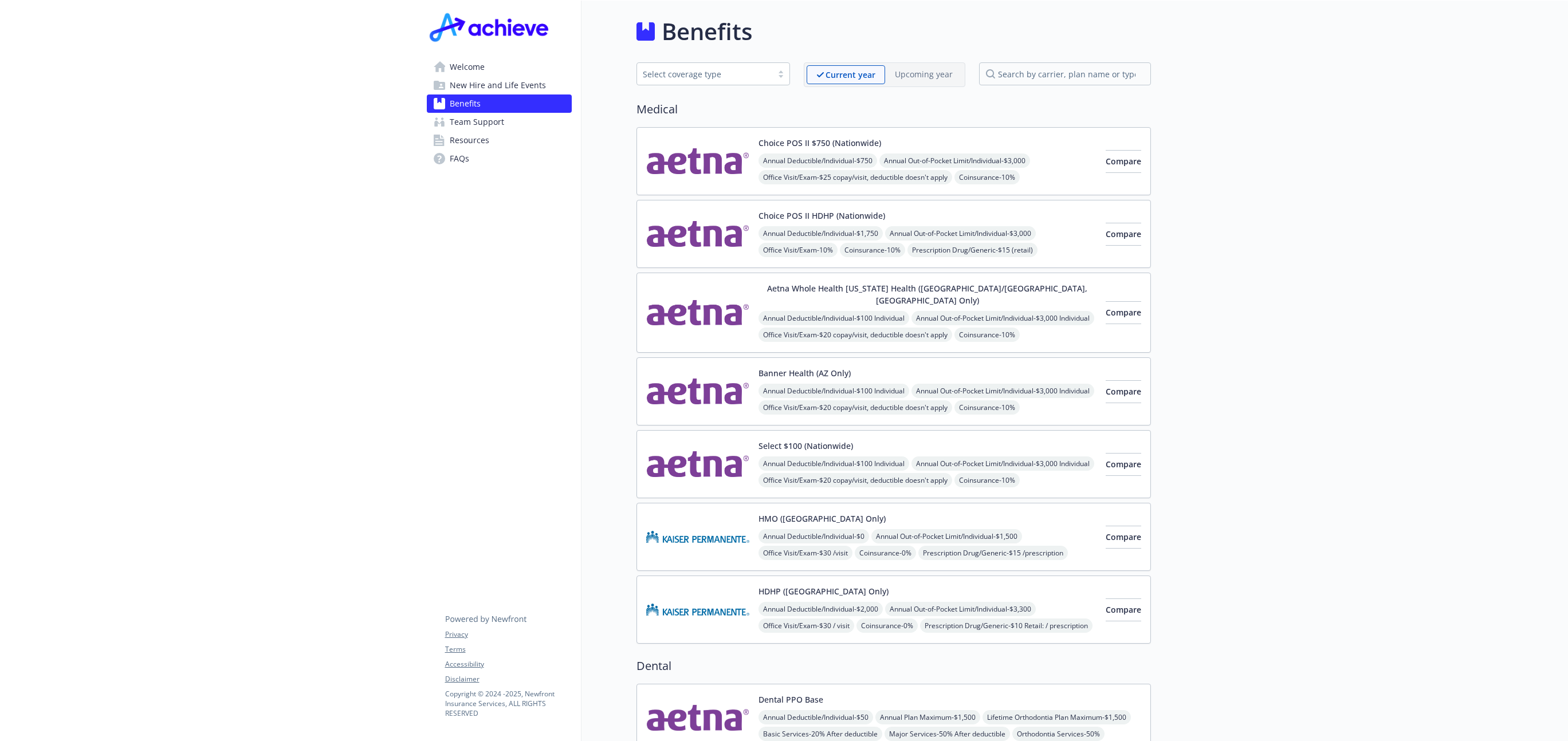
click at [713, 233] on img at bounding box center [697, 233] width 103 height 48
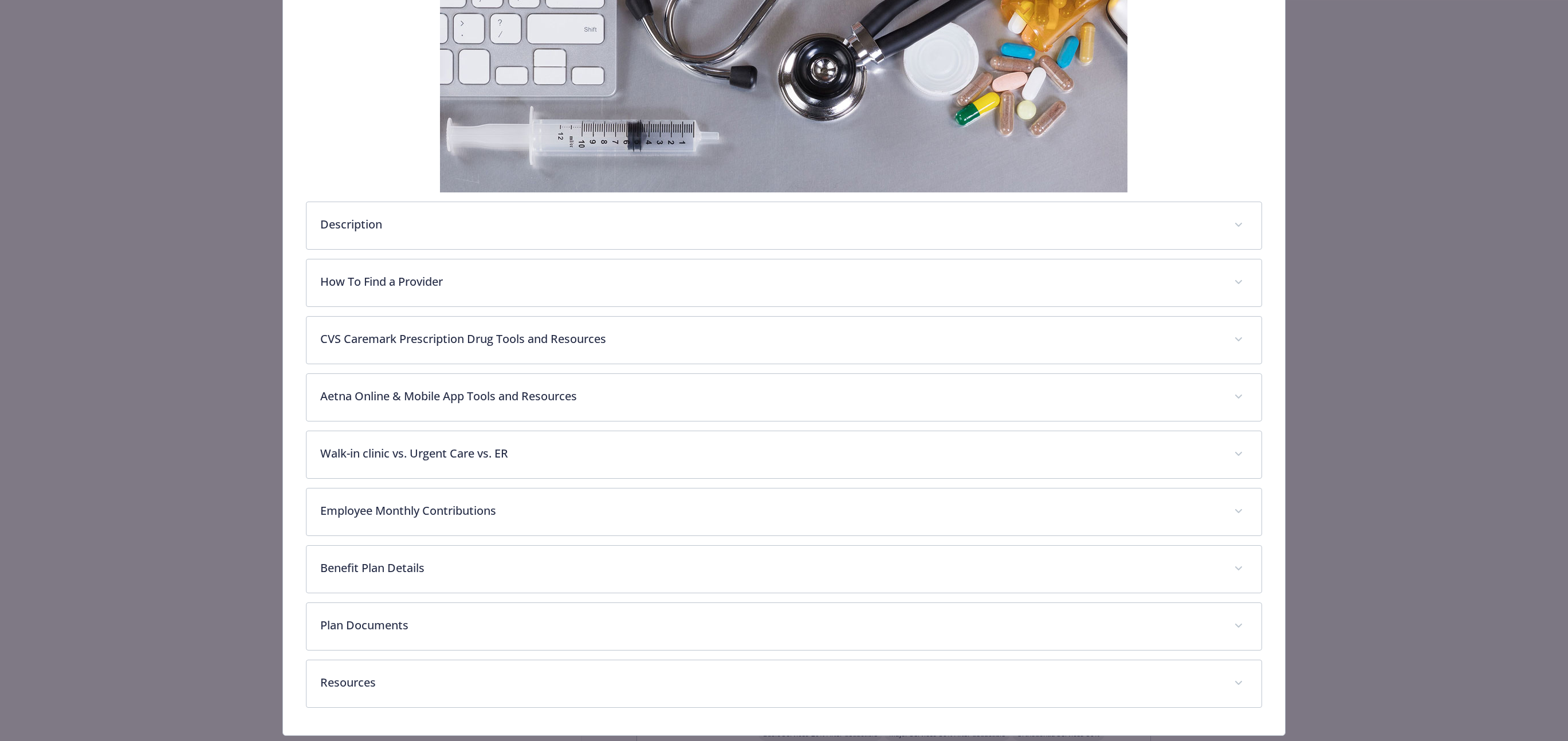
scroll to position [247, 0]
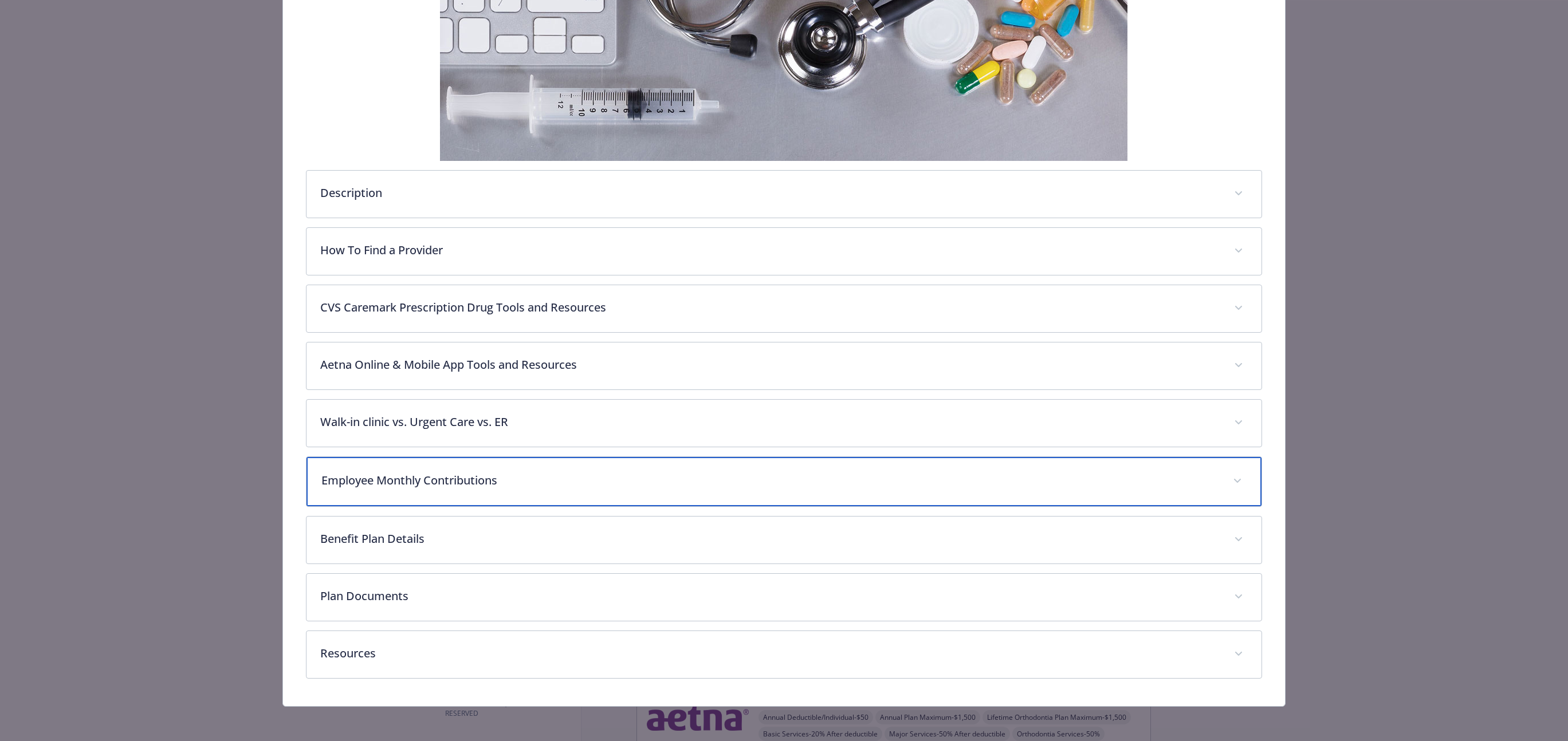
click at [603, 478] on p "Employee Monthly Contributions" at bounding box center [770, 480] width 898 height 17
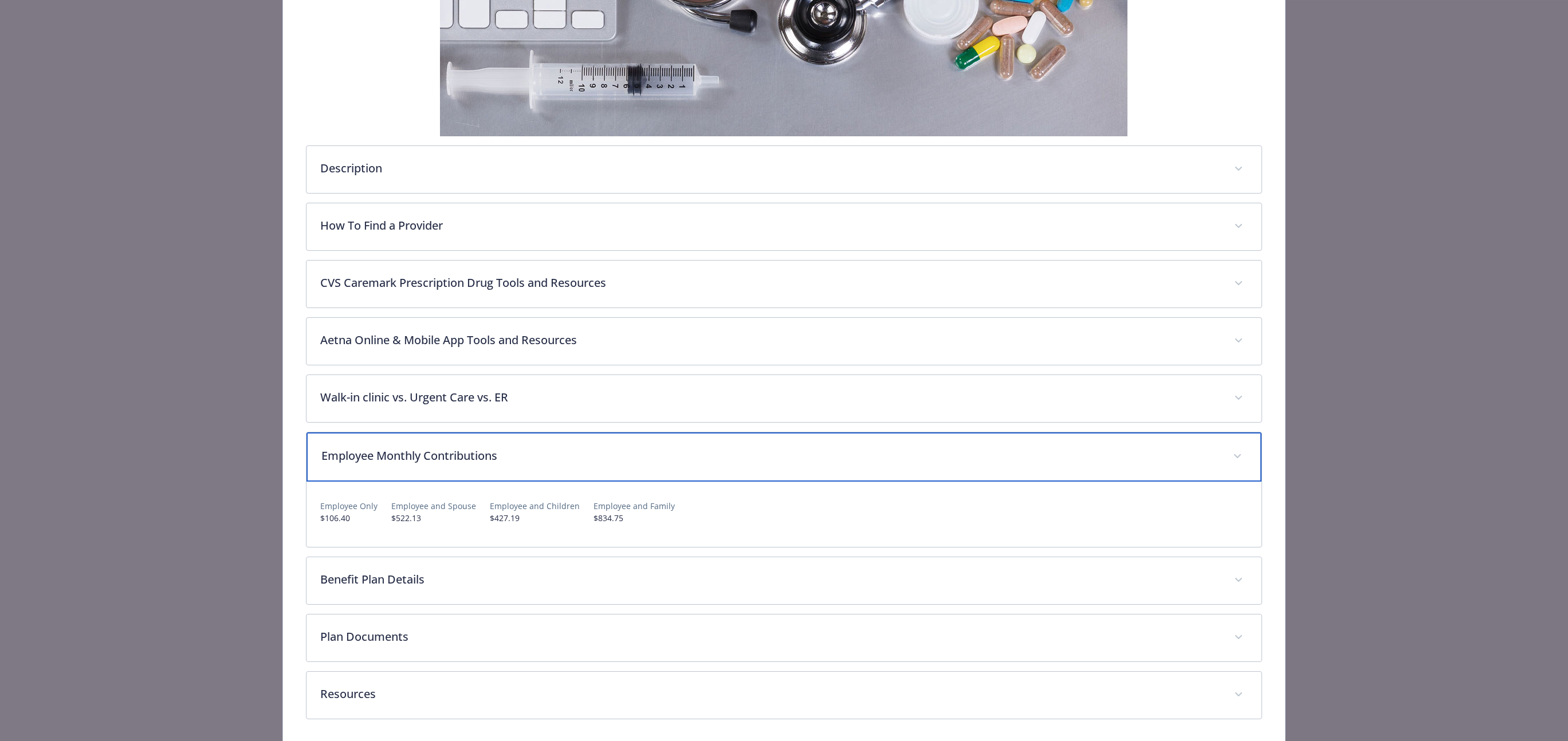
scroll to position [288, 0]
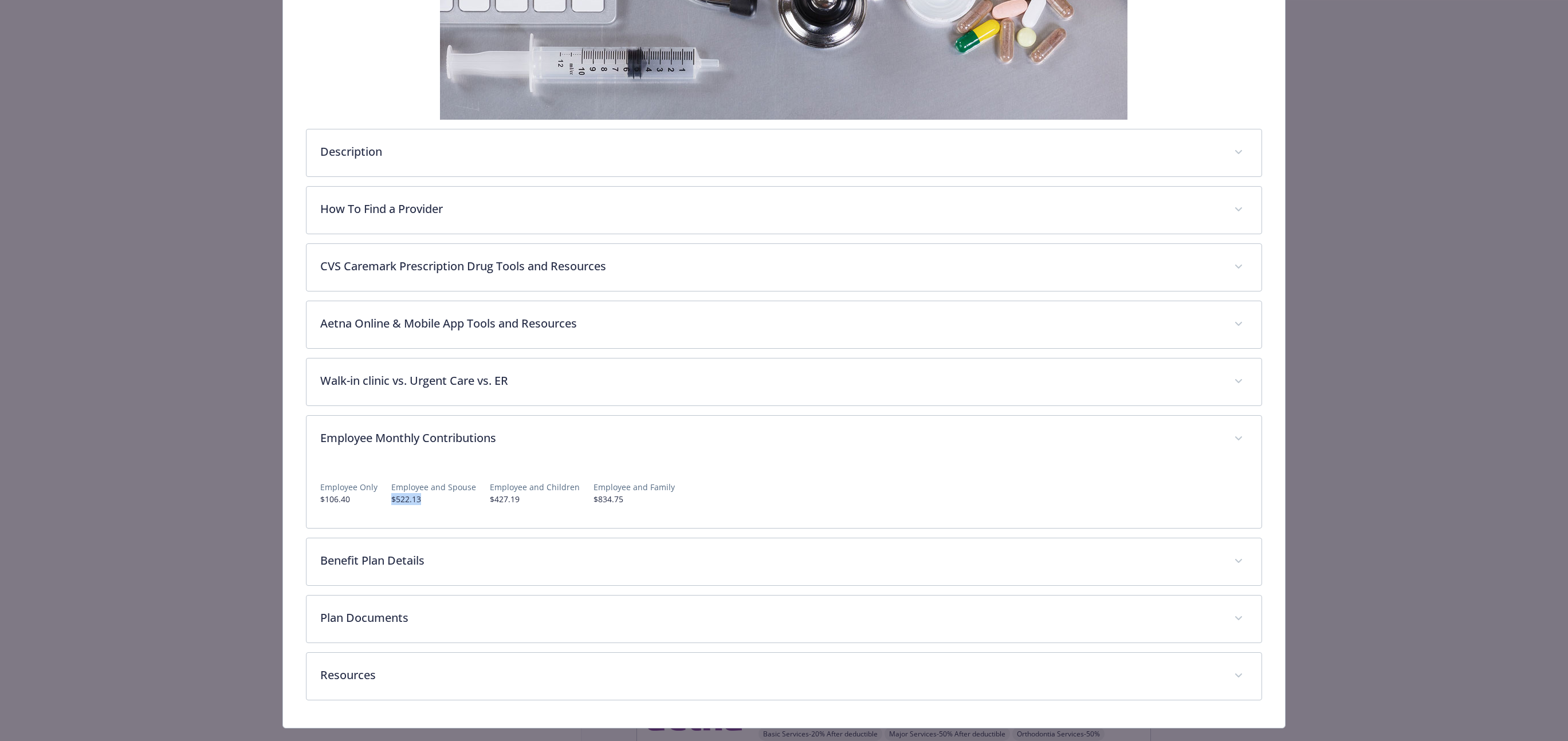
drag, startPoint x: 441, startPoint y: 503, endPoint x: 386, endPoint y: 497, distance: 55.3
click at [386, 497] on div "Employee Only $106.40 Employee and Spouse $522.13 Employee and Children $427.19…" at bounding box center [783, 488] width 927 height 33
click at [774, 499] on div "Employee Only $106.40 Employee and Spouse $522.13 Employee and Children $427.19…" at bounding box center [783, 488] width 927 height 33
drag, startPoint x: 410, startPoint y: 501, endPoint x: 386, endPoint y: 501, distance: 24.0
click at [386, 501] on div "Employee Only $106.40 Employee and Spouse $522.13 Employee and Children $427.19…" at bounding box center [783, 488] width 927 height 33
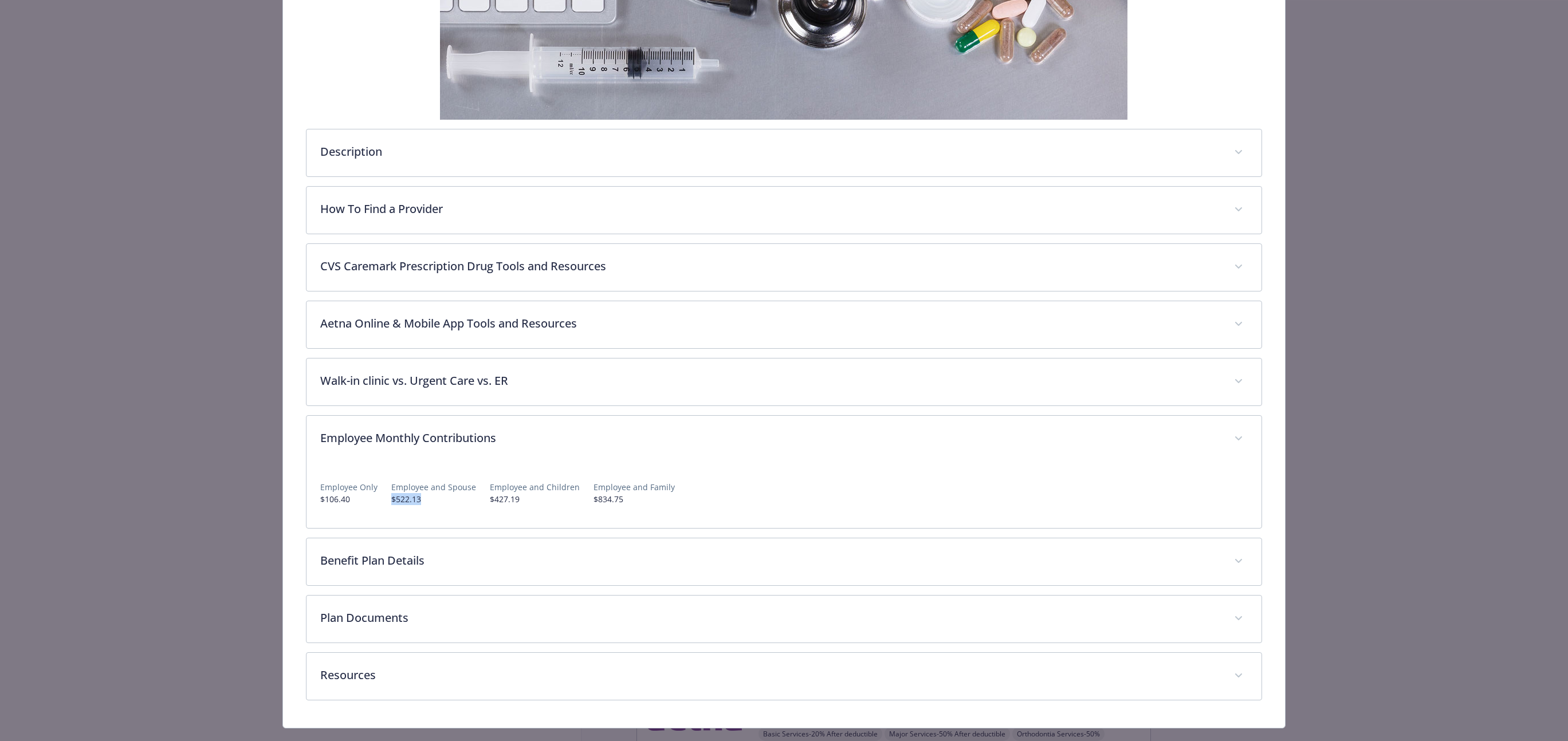
click at [439, 501] on p "$522.13" at bounding box center [433, 499] width 85 height 12
drag, startPoint x: 433, startPoint y: 501, endPoint x: 386, endPoint y: 500, distance: 47.0
click at [386, 500] on div "Employee Only $106.40 Employee and Spouse $522.13 Employee and Children $427.19…" at bounding box center [783, 488] width 927 height 33
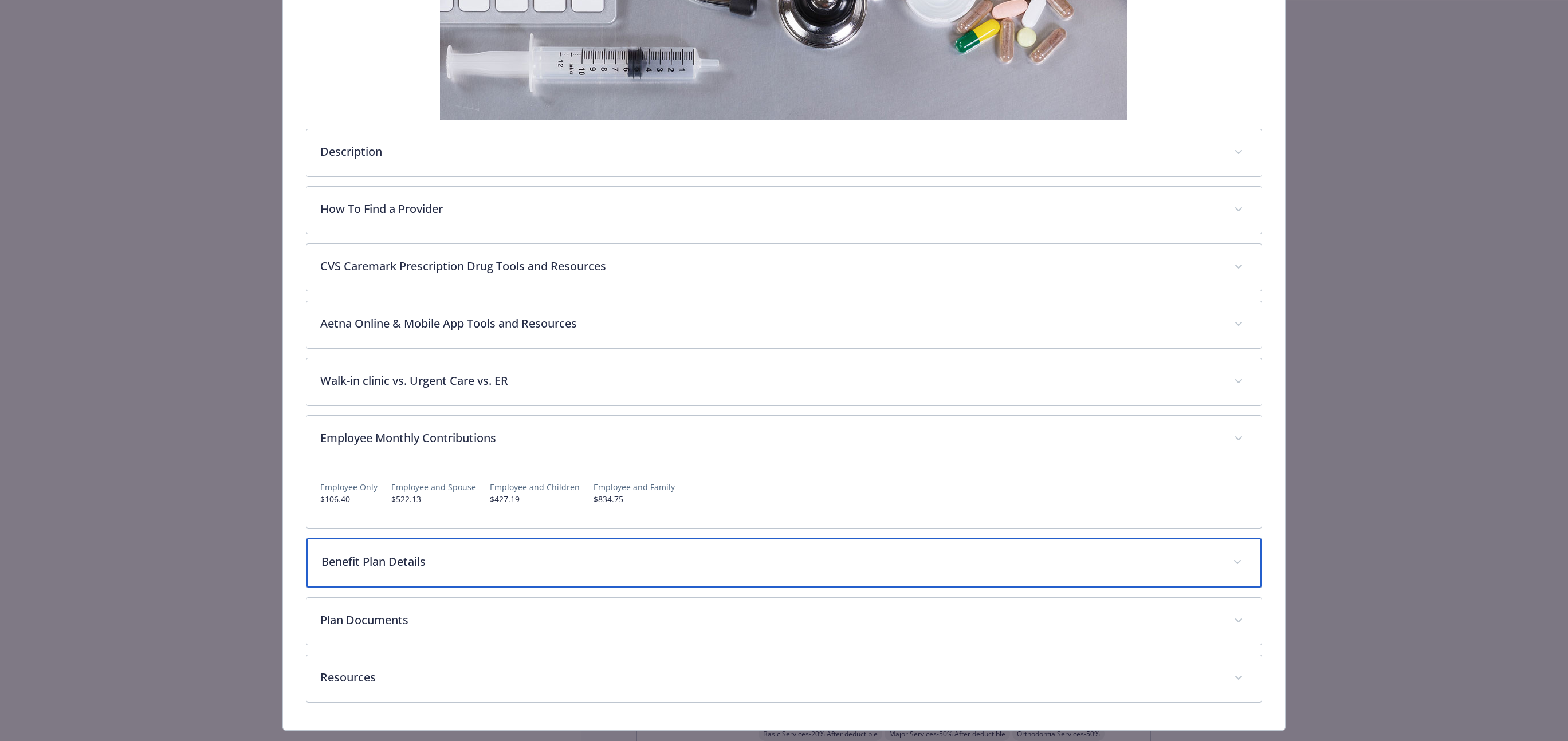
click at [428, 566] on p "Benefit Plan Details" at bounding box center [770, 561] width 898 height 17
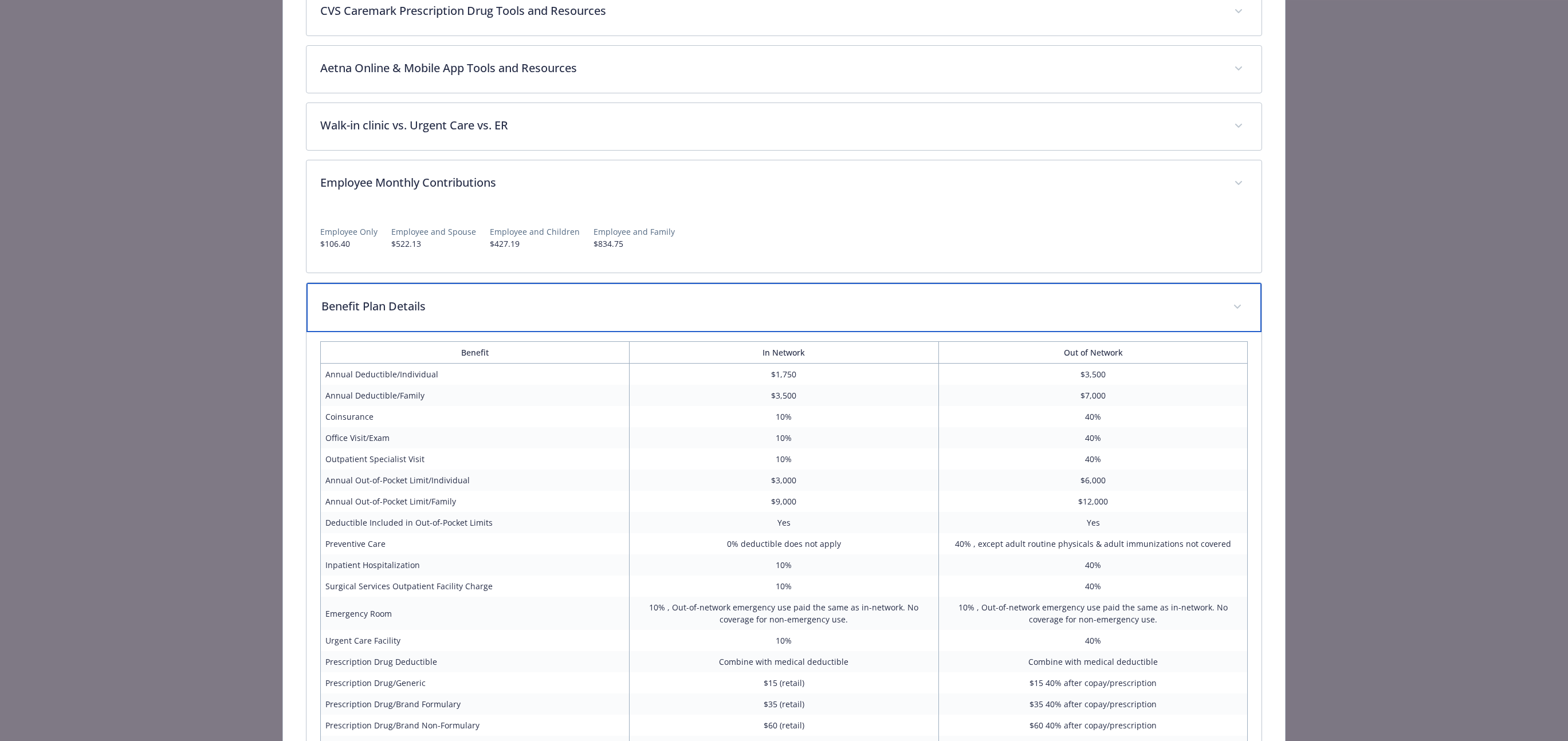
scroll to position [561, 0]
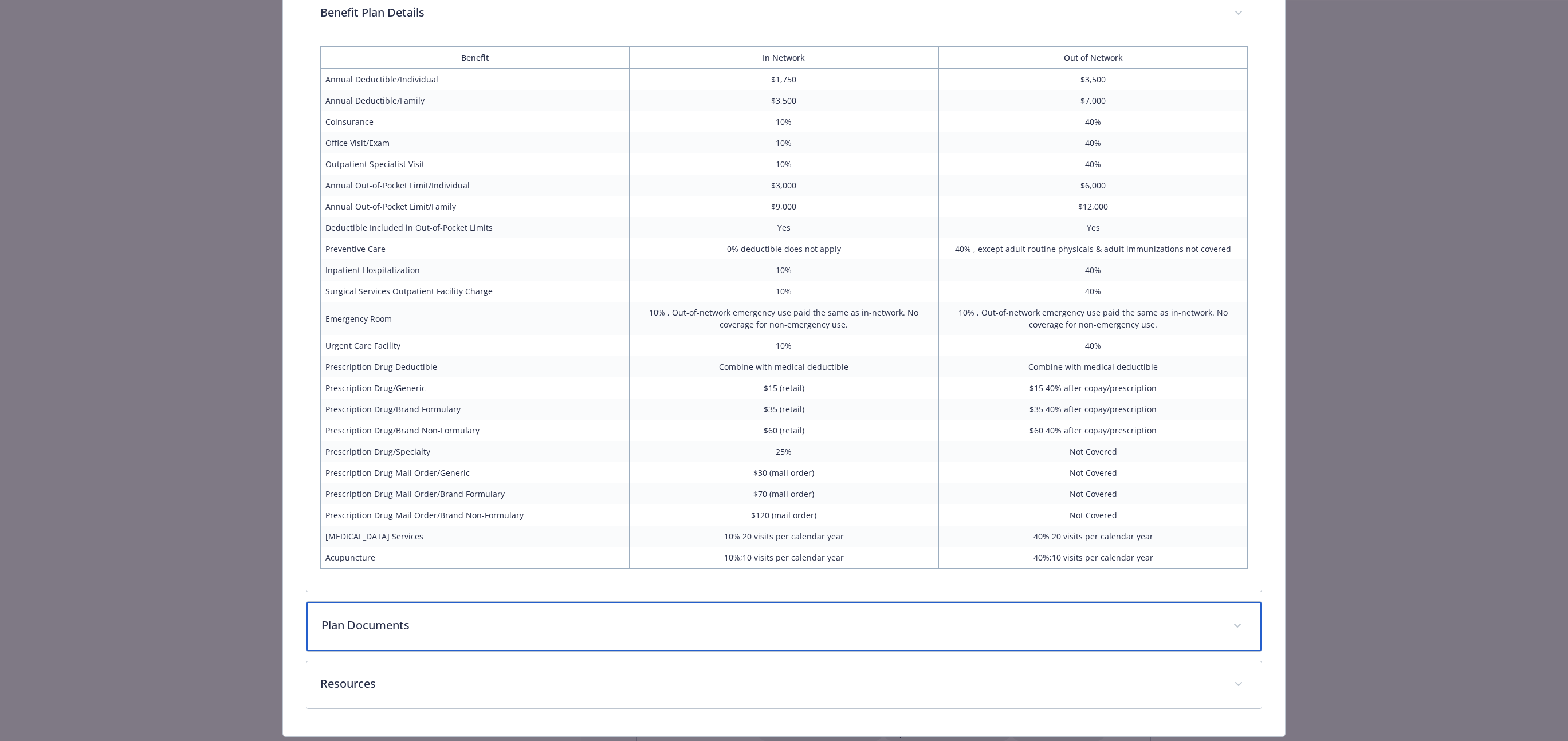
click at [1115, 618] on p "Plan Documents" at bounding box center [770, 625] width 898 height 17
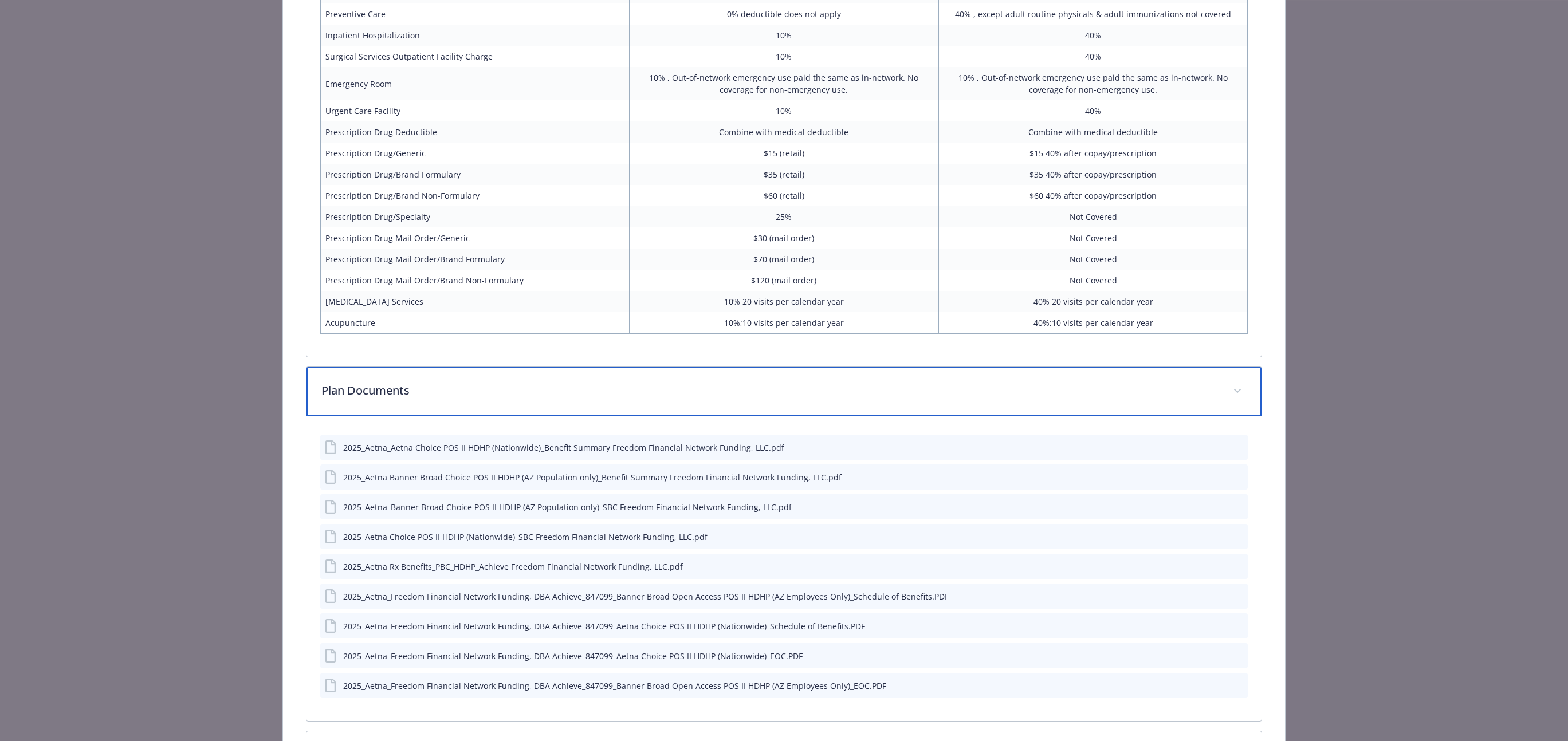
scroll to position [1080, 0]
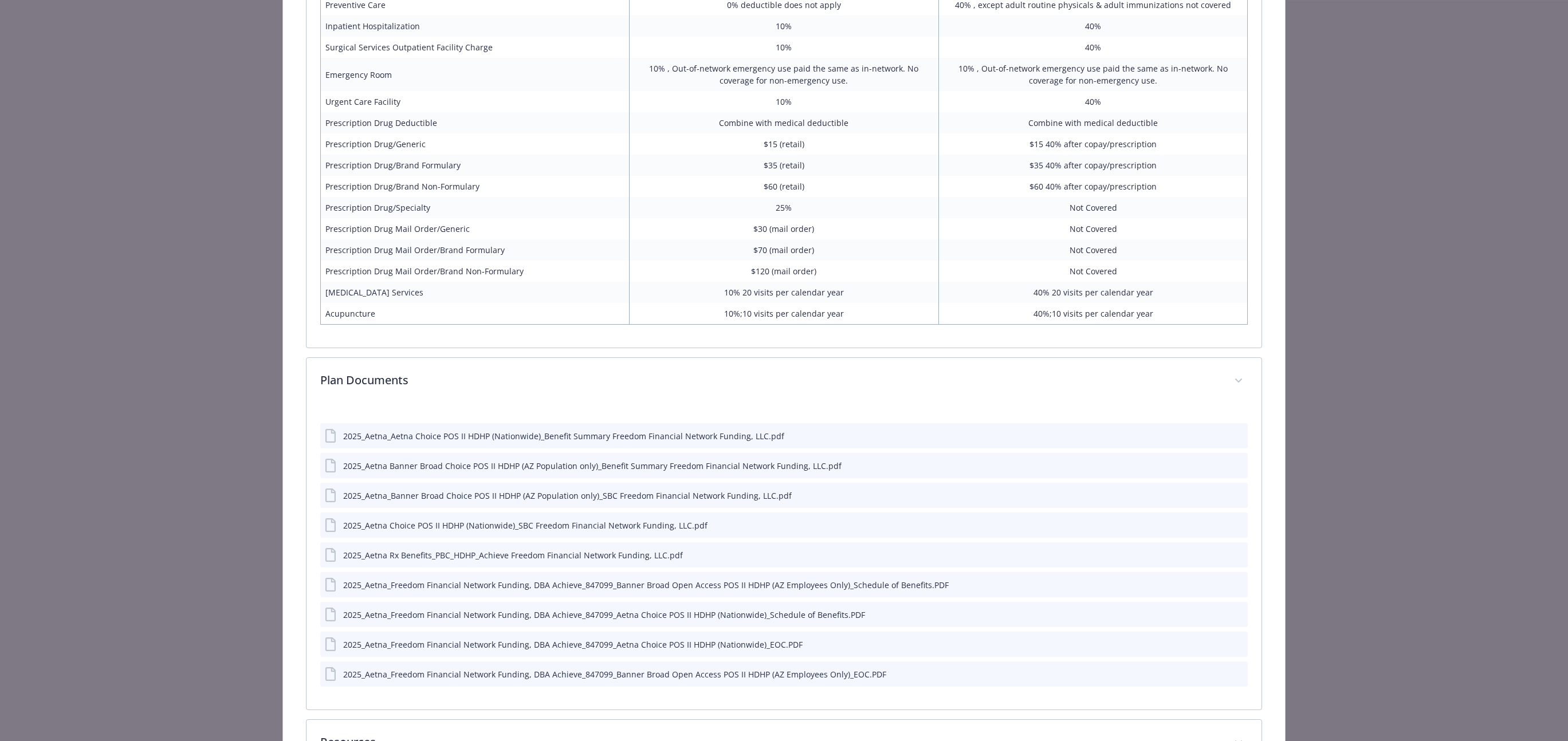
click at [1219, 439] on icon "download file" at bounding box center [1218, 435] width 9 height 9
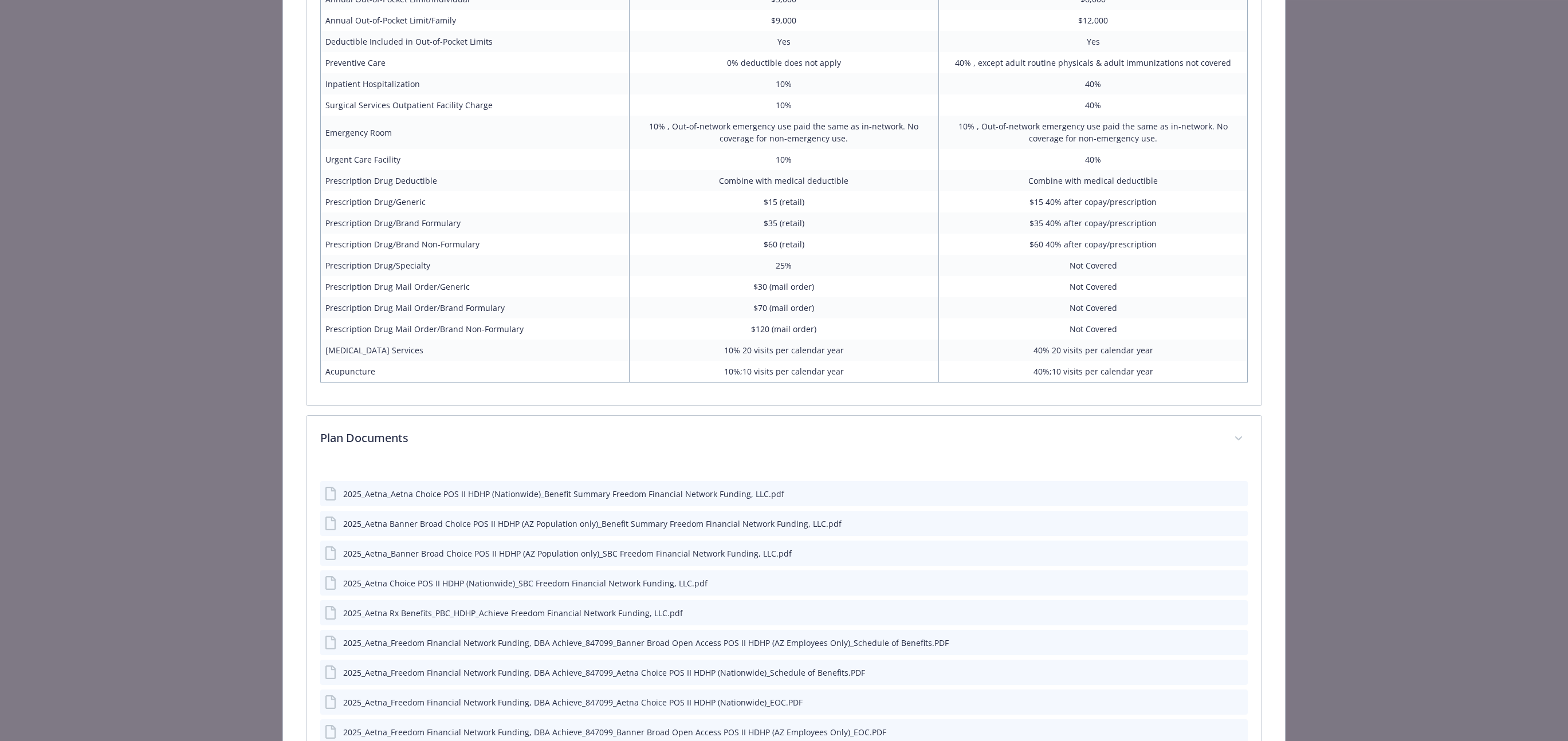
scroll to position [1024, 0]
